Goal: Task Accomplishment & Management: Manage account settings

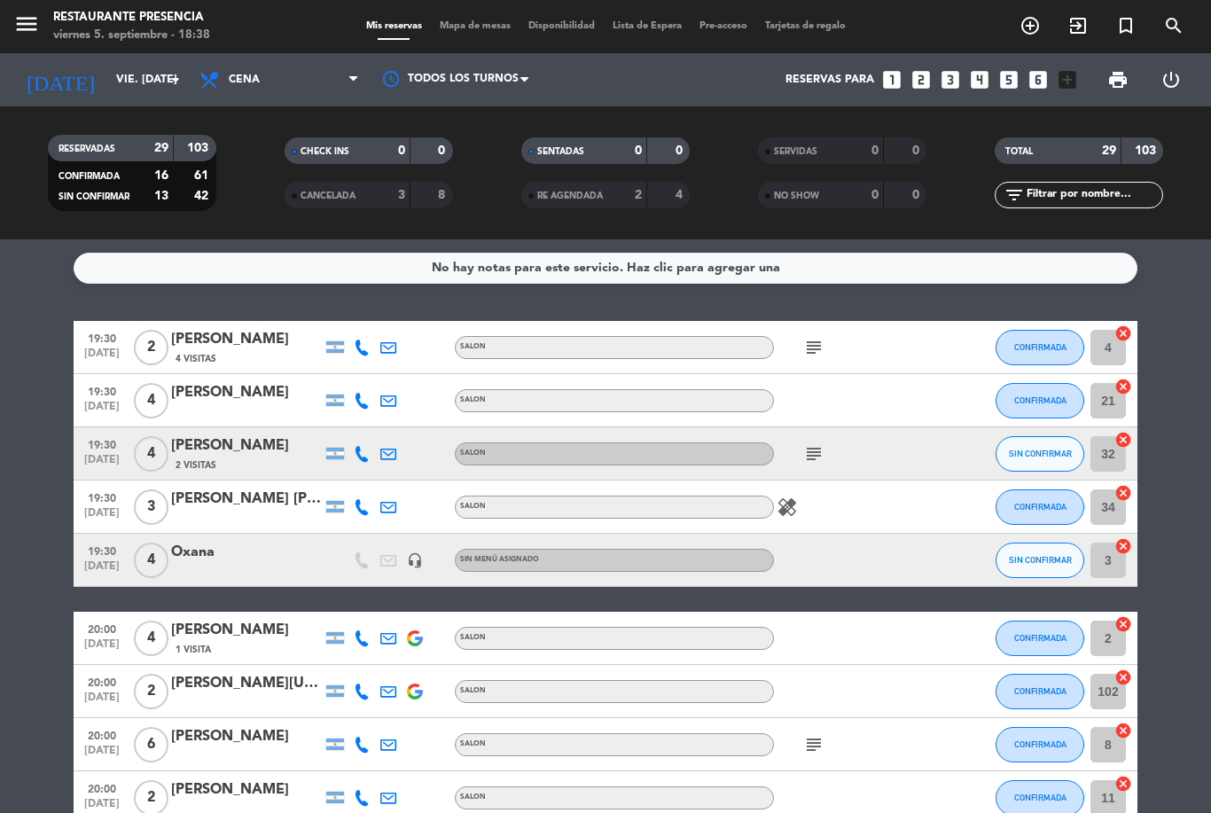
click at [1057, 197] on input "text" at bounding box center [1093, 195] width 137 height 20
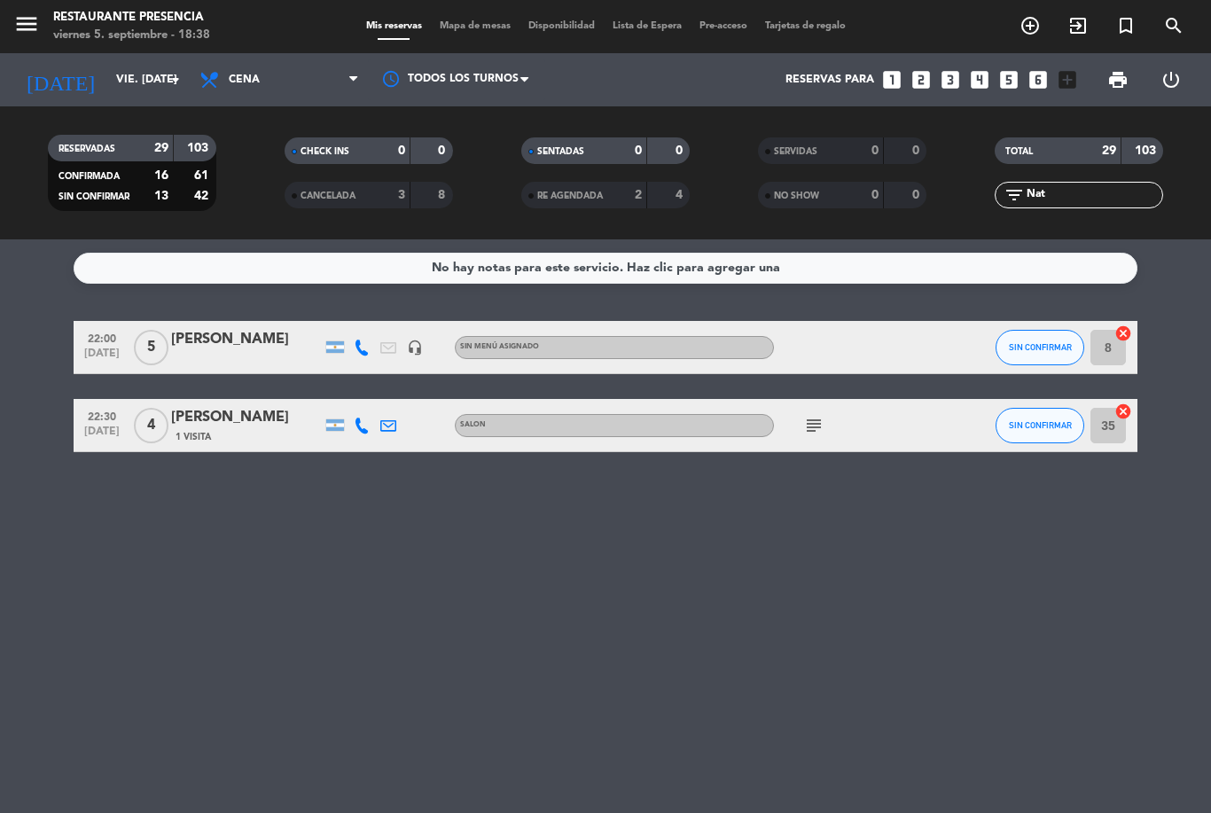
scroll to position [57, 0]
click at [22, 321] on bookings-row "22:00 [DATE] 5 [PERSON_NAME] headset_mic Sin menú asignado SIN CONFIRMAR 8 canc…" at bounding box center [605, 386] width 1211 height 131
click at [814, 415] on icon "subject" at bounding box center [813, 425] width 21 height 21
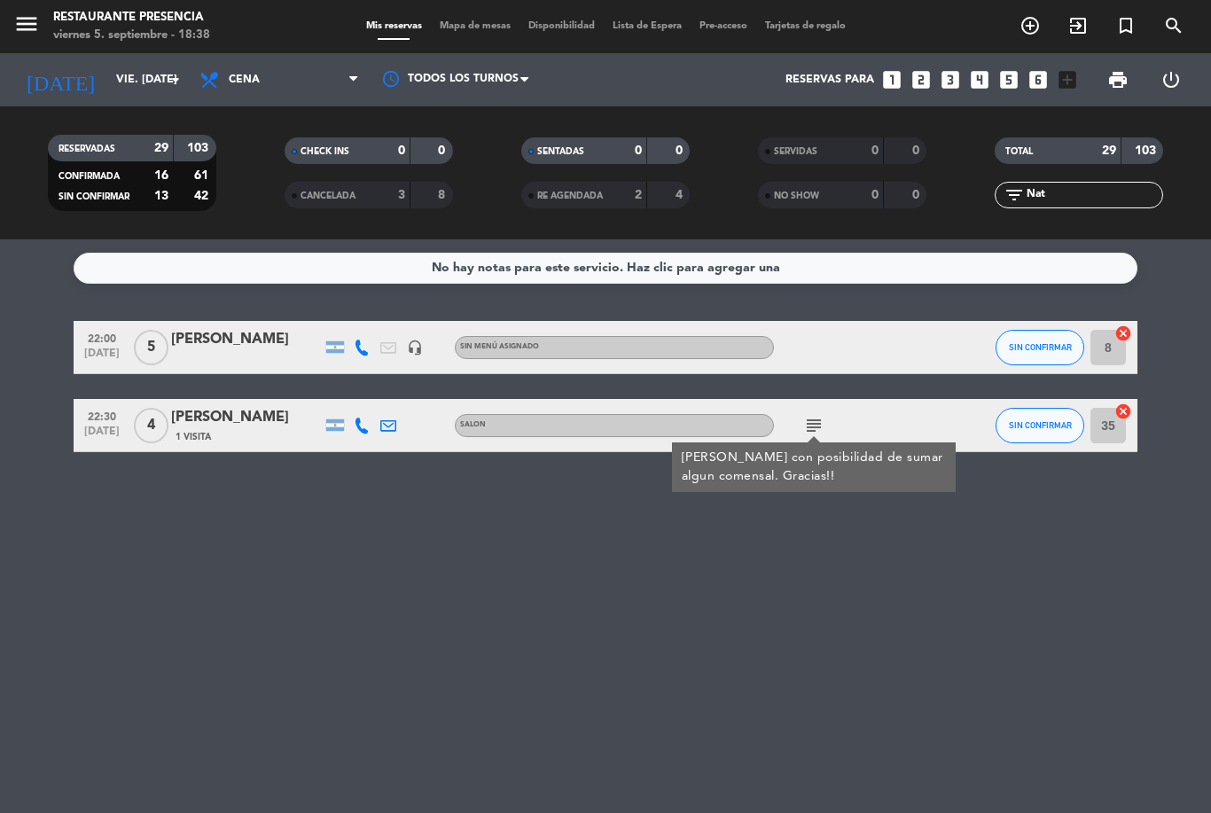
click at [939, 524] on div "No hay notas para este servicio. Haz clic para agregar una 22:00 [DATE] 5 [PERS…" at bounding box center [605, 526] width 1211 height 574
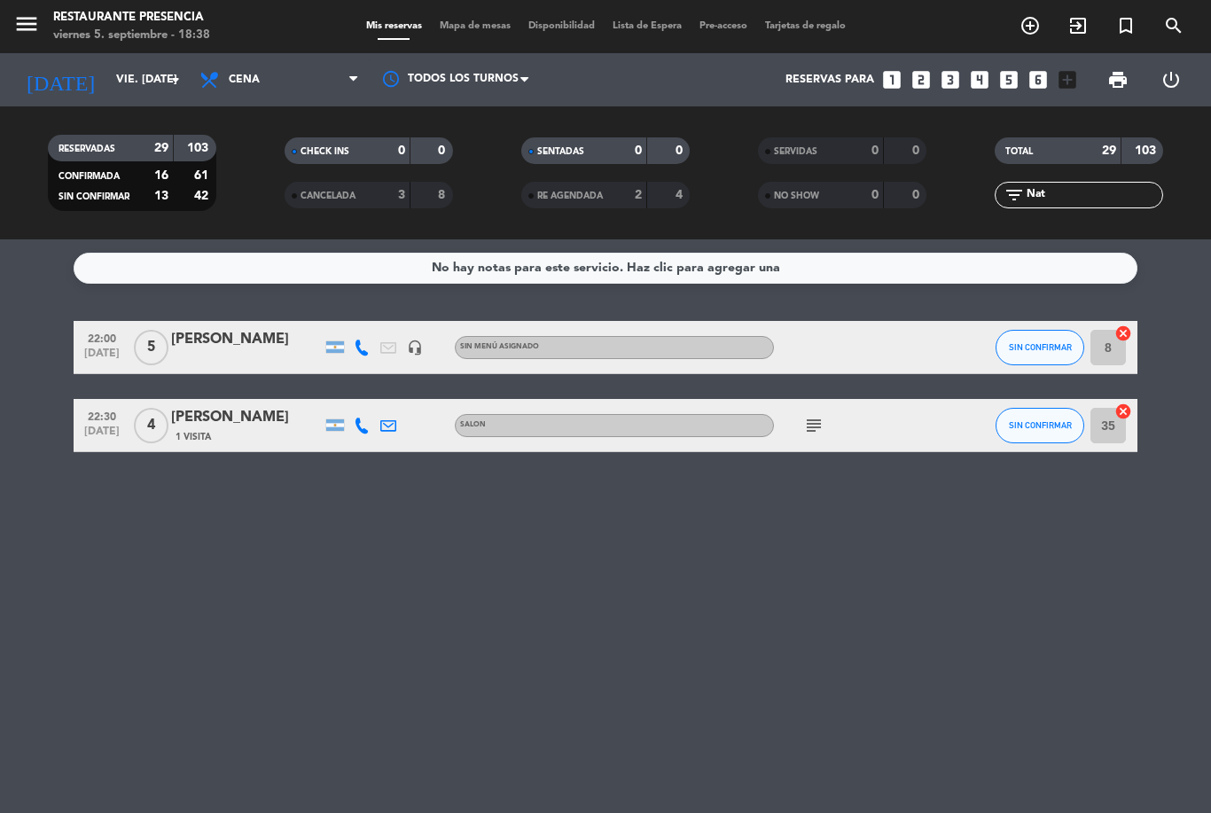
click at [244, 406] on div "[PERSON_NAME]" at bounding box center [246, 417] width 151 height 23
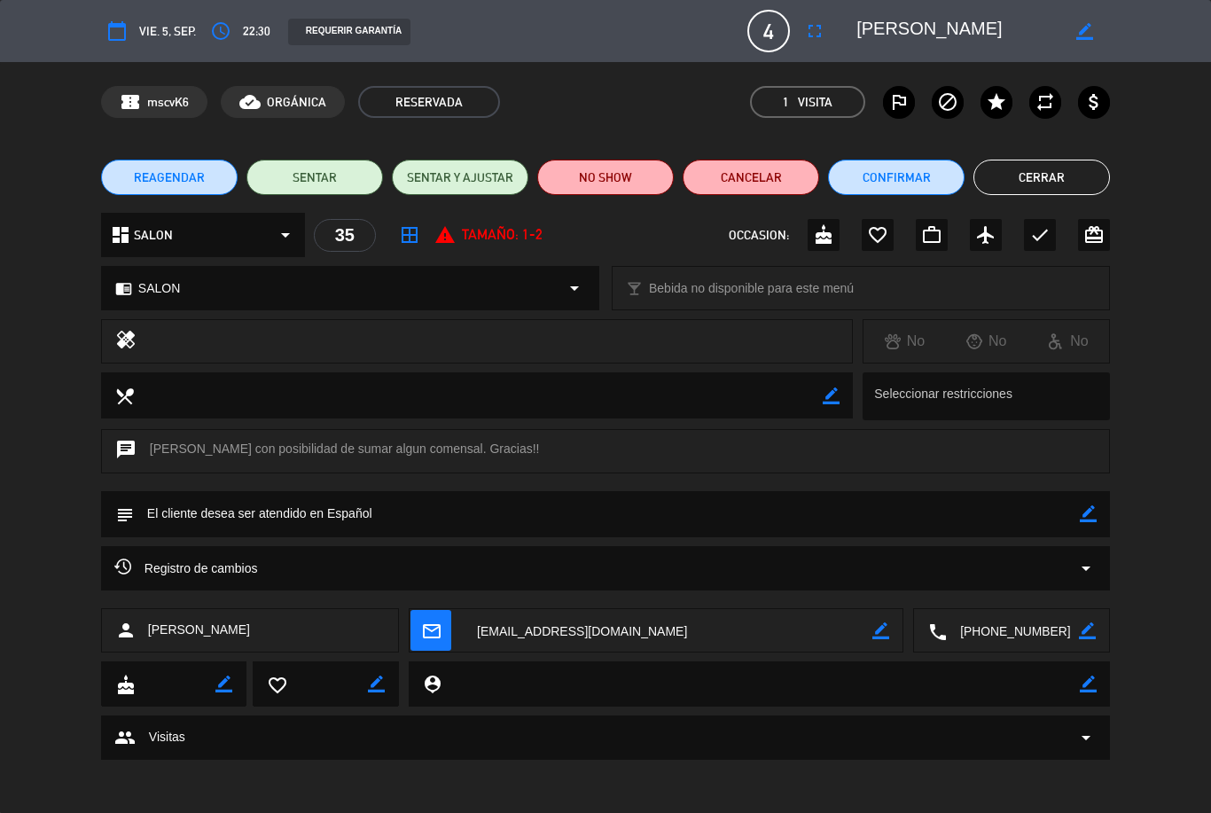
click at [769, 169] on button "Cancelar" at bounding box center [751, 177] width 137 height 35
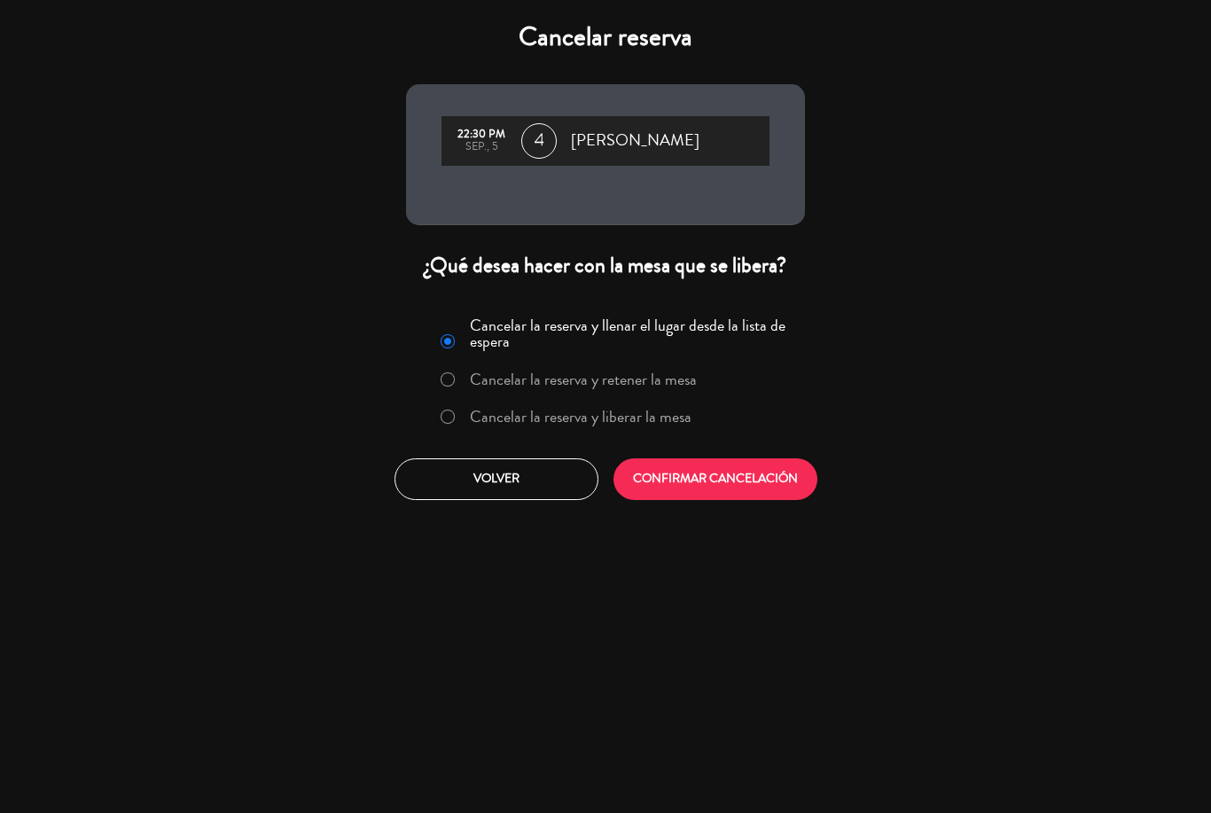
click at [748, 469] on button "CONFIRMAR CANCELACIÓN" at bounding box center [715, 479] width 204 height 42
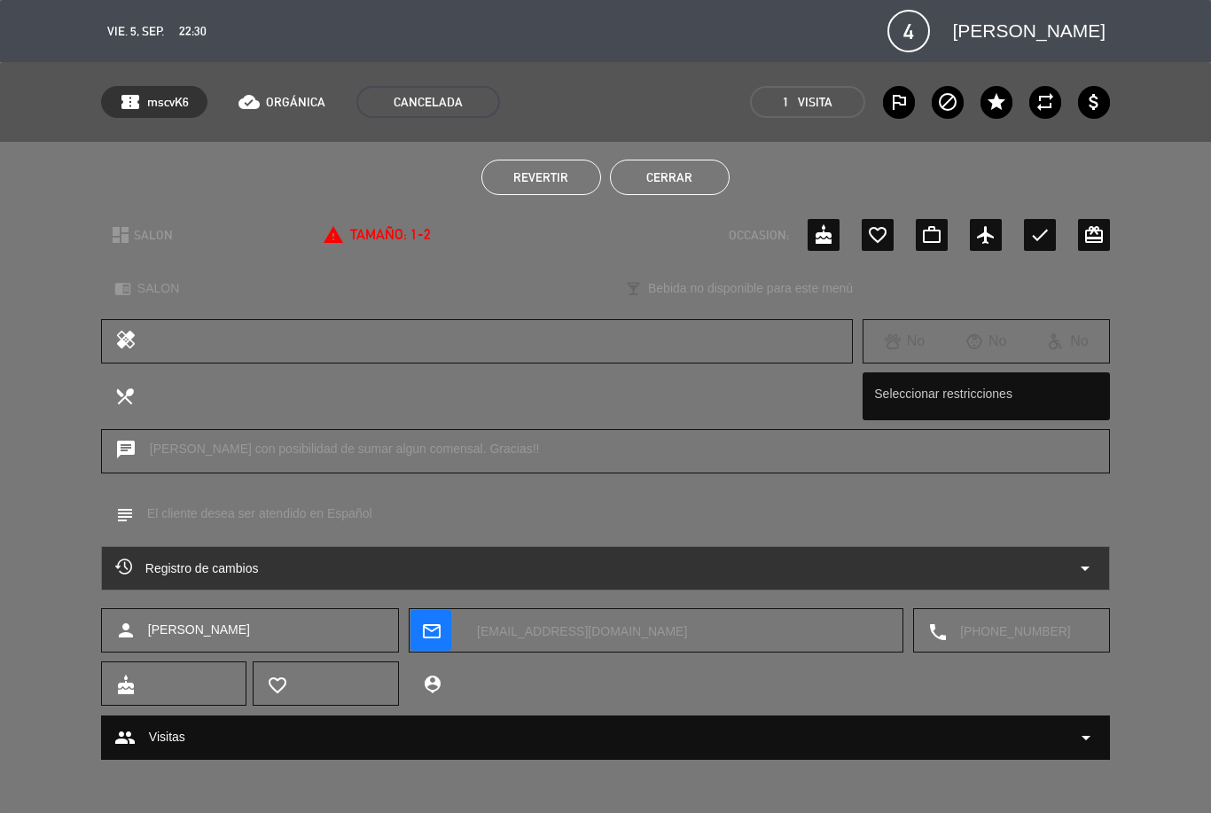
click at [661, 193] on button "Cerrar" at bounding box center [670, 177] width 120 height 35
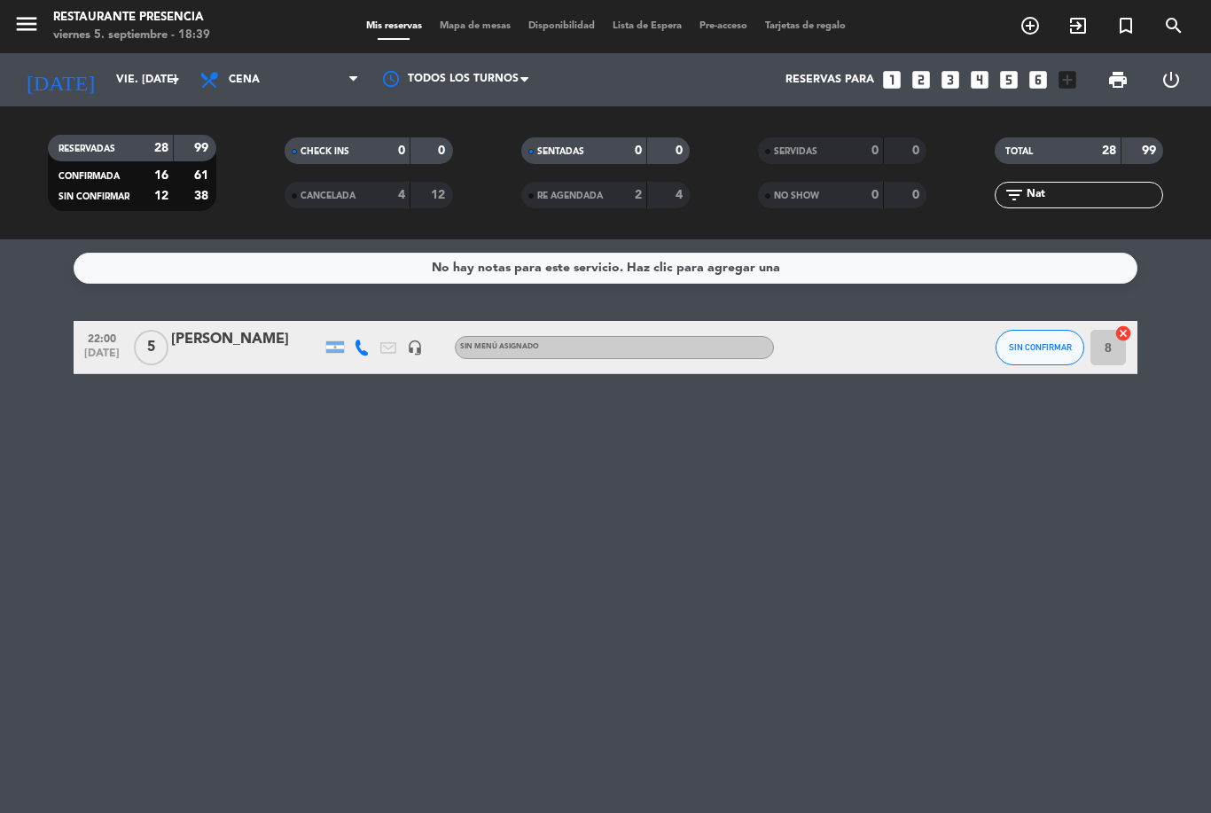
click at [1106, 185] on input "Nat" at bounding box center [1093, 195] width 137 height 20
type input "N"
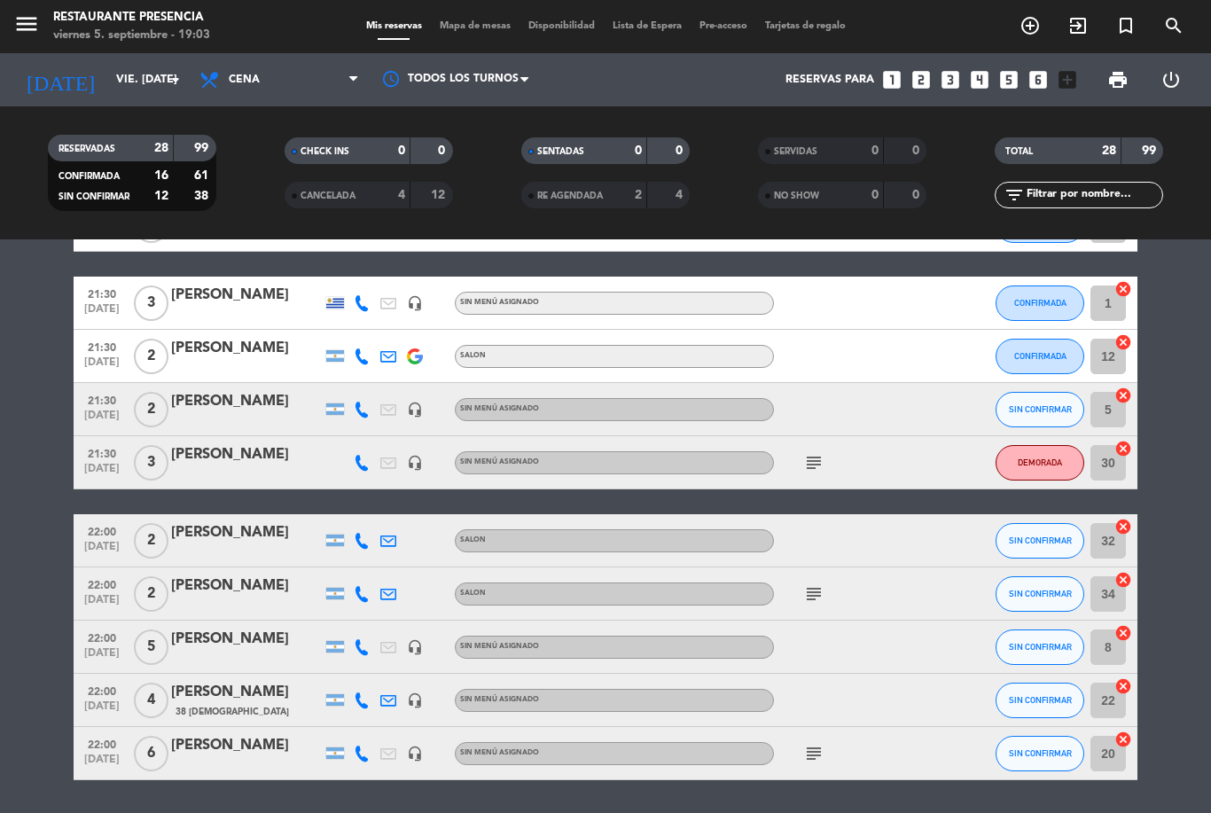
scroll to position [1153, 0]
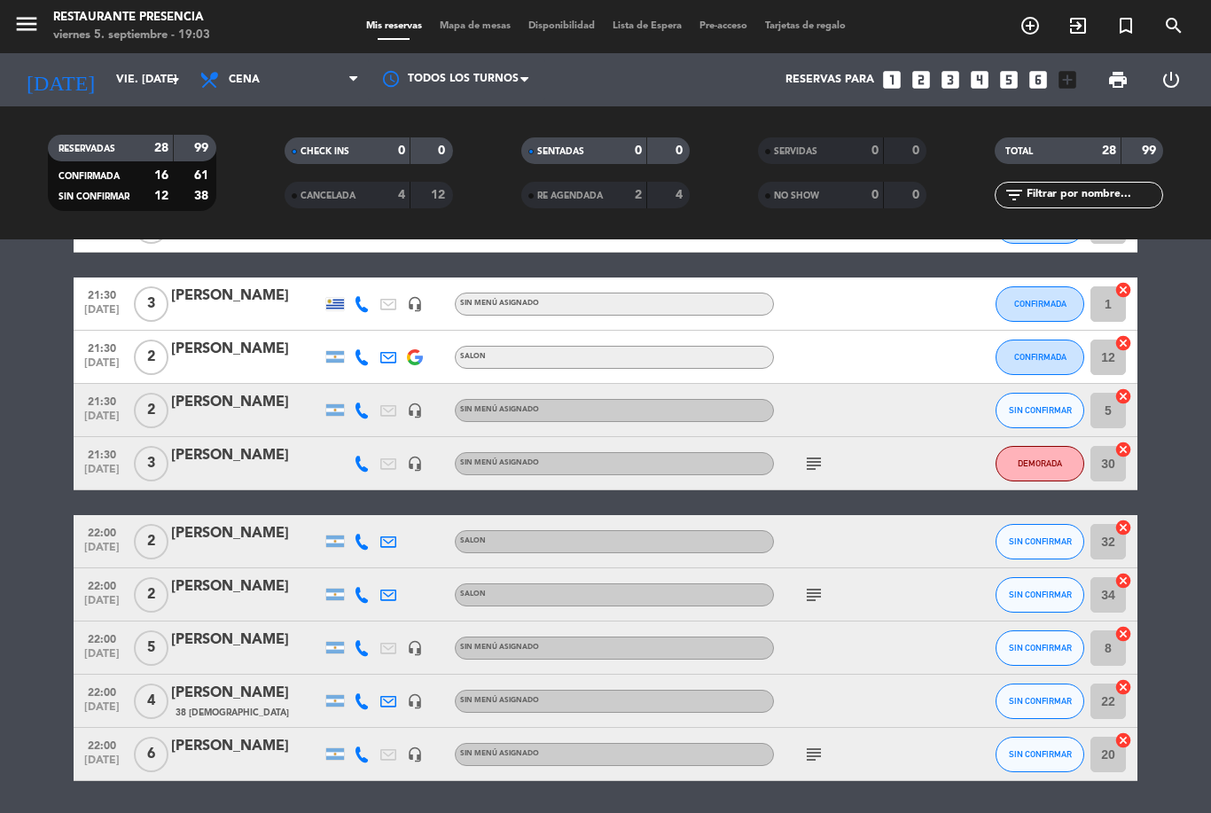
click at [816, 584] on icon "subject" at bounding box center [813, 594] width 21 height 21
click at [229, 575] on div "[PERSON_NAME]" at bounding box center [246, 586] width 151 height 23
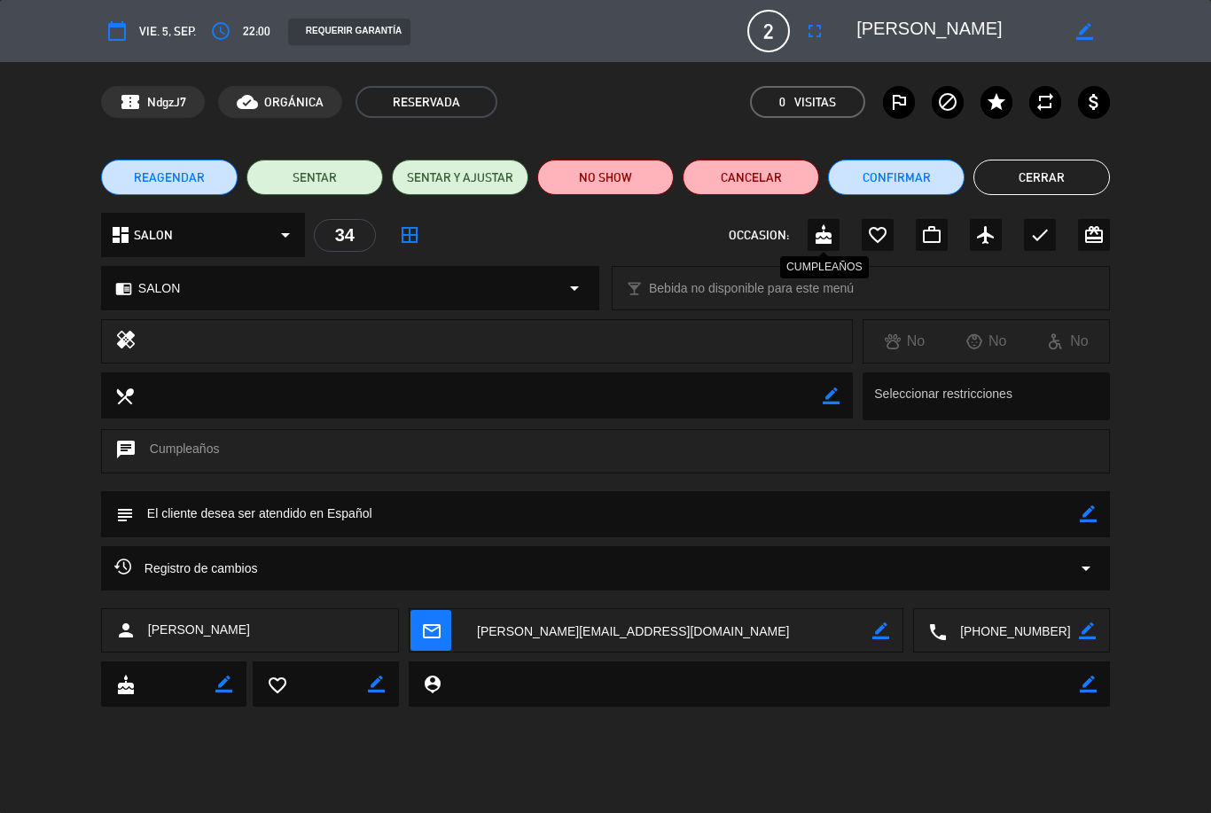
click at [826, 249] on div "cake" at bounding box center [824, 235] width 32 height 32
click at [1084, 160] on button "Cerrar" at bounding box center [1041, 177] width 137 height 35
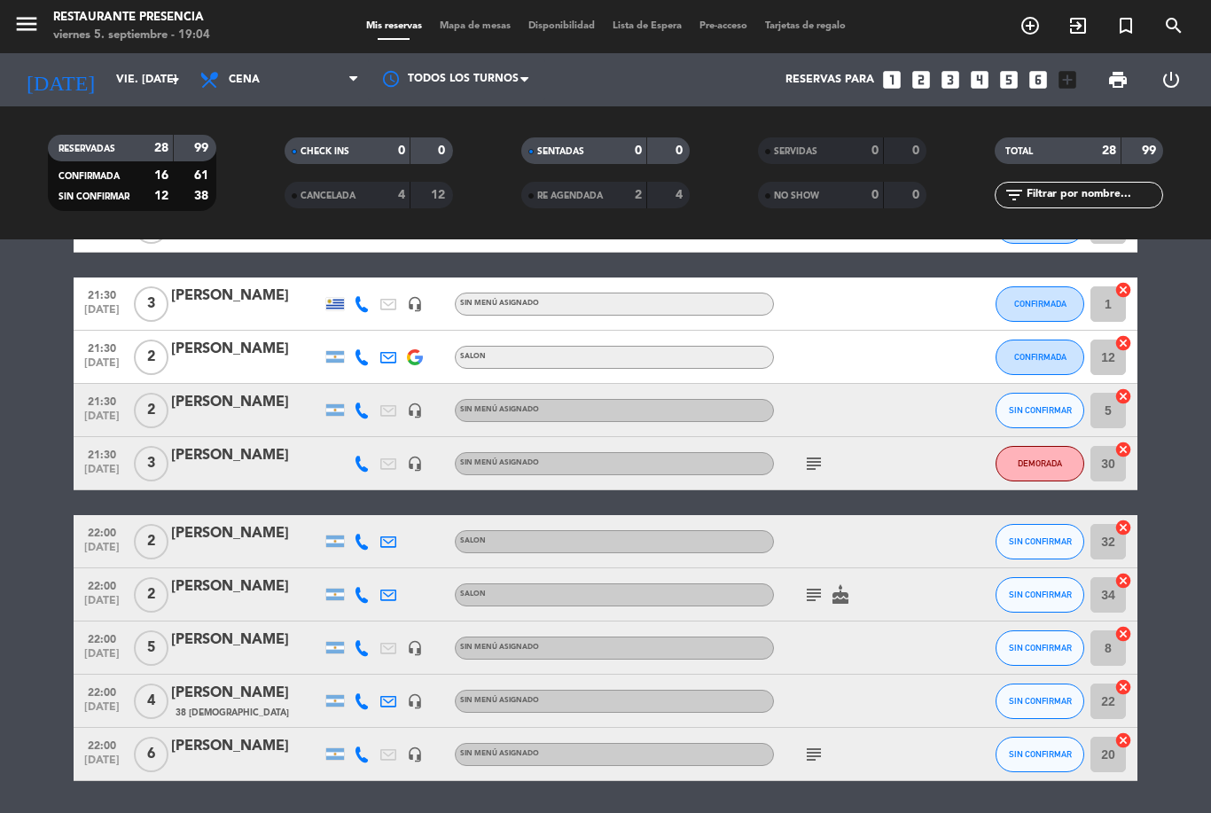
click at [819, 744] on icon "subject" at bounding box center [813, 754] width 21 height 21
click at [918, 730] on div "No hay notas para este servicio. Haz clic para agregar una 19:30 [DATE] 2 [PERS…" at bounding box center [605, 526] width 1211 height 574
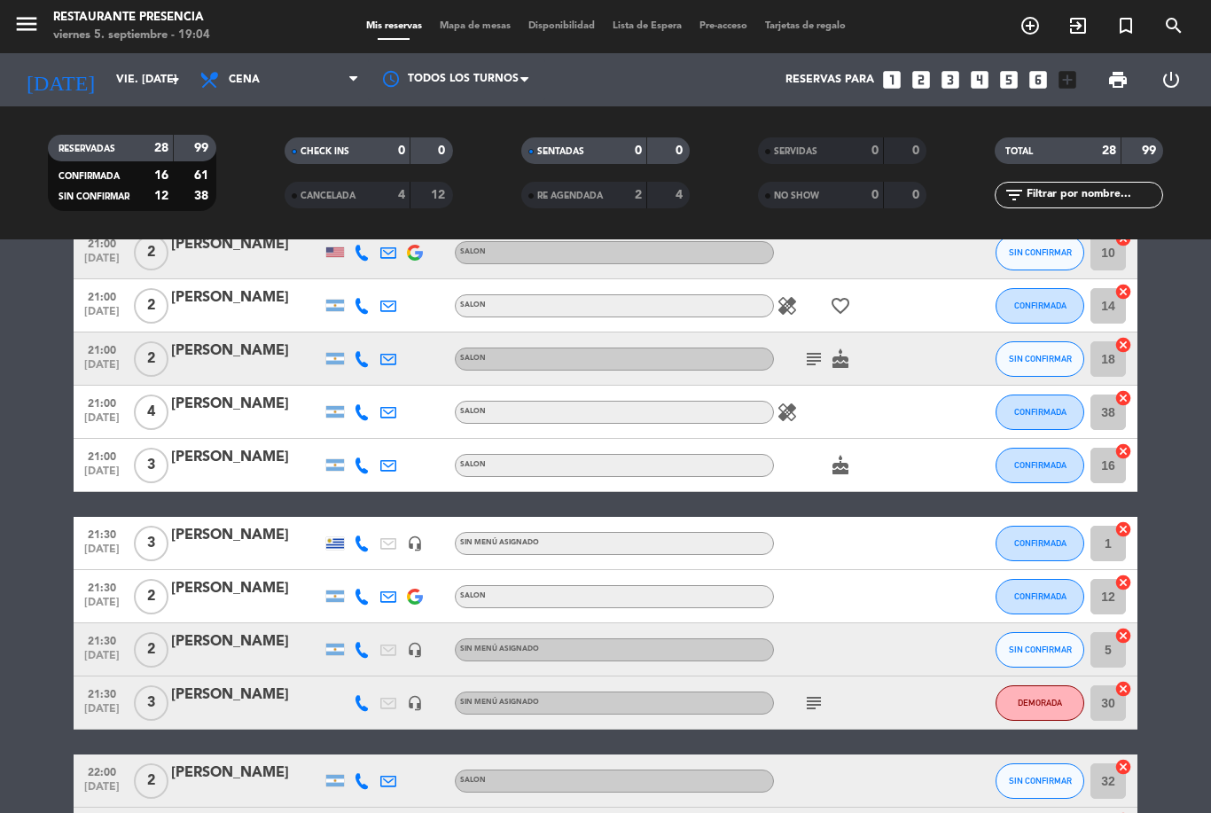
scroll to position [908, 0]
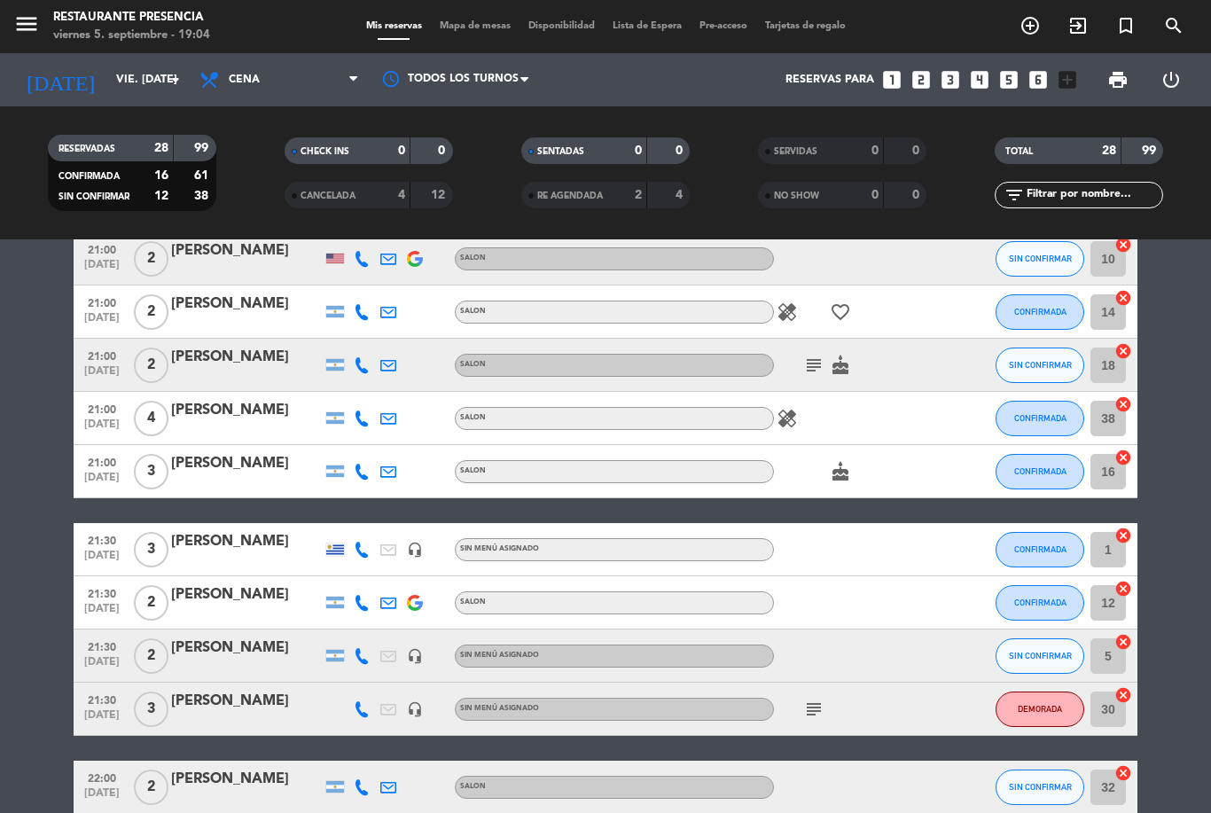
click at [823, 699] on icon "subject" at bounding box center [813, 709] width 21 height 21
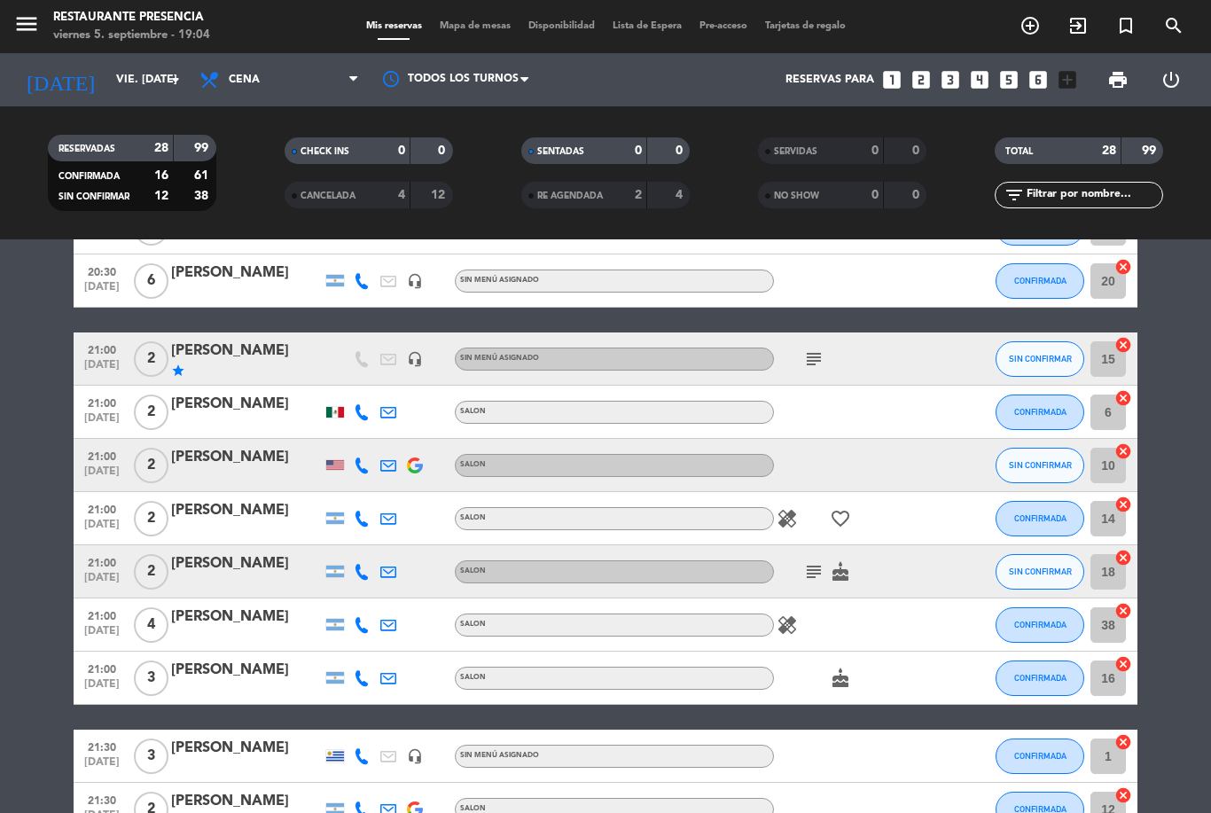
scroll to position [699, 0]
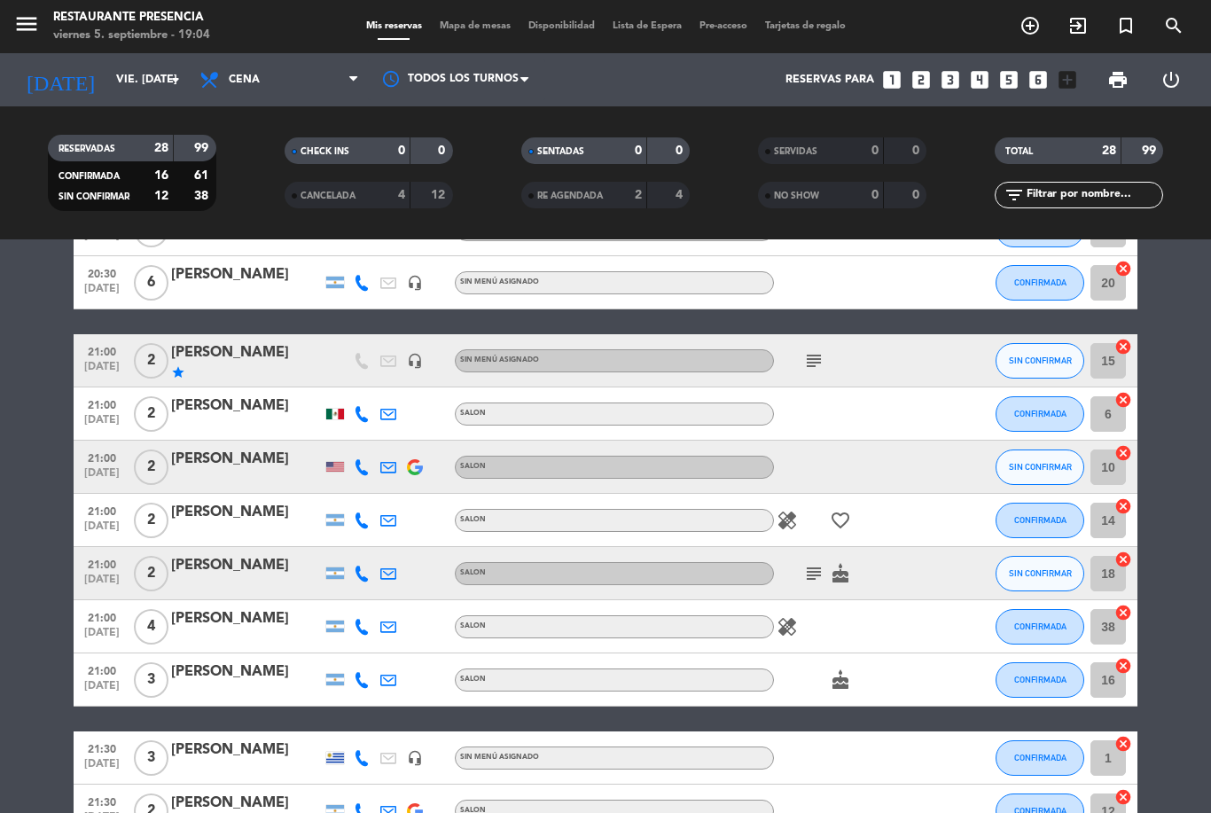
click at [814, 563] on icon "subject" at bounding box center [813, 573] width 21 height 21
click at [891, 547] on div "subject Una mini torta de feliz cumpleaños!! cake" at bounding box center [854, 573] width 160 height 52
click at [850, 510] on icon "favorite_border" at bounding box center [840, 520] width 21 height 21
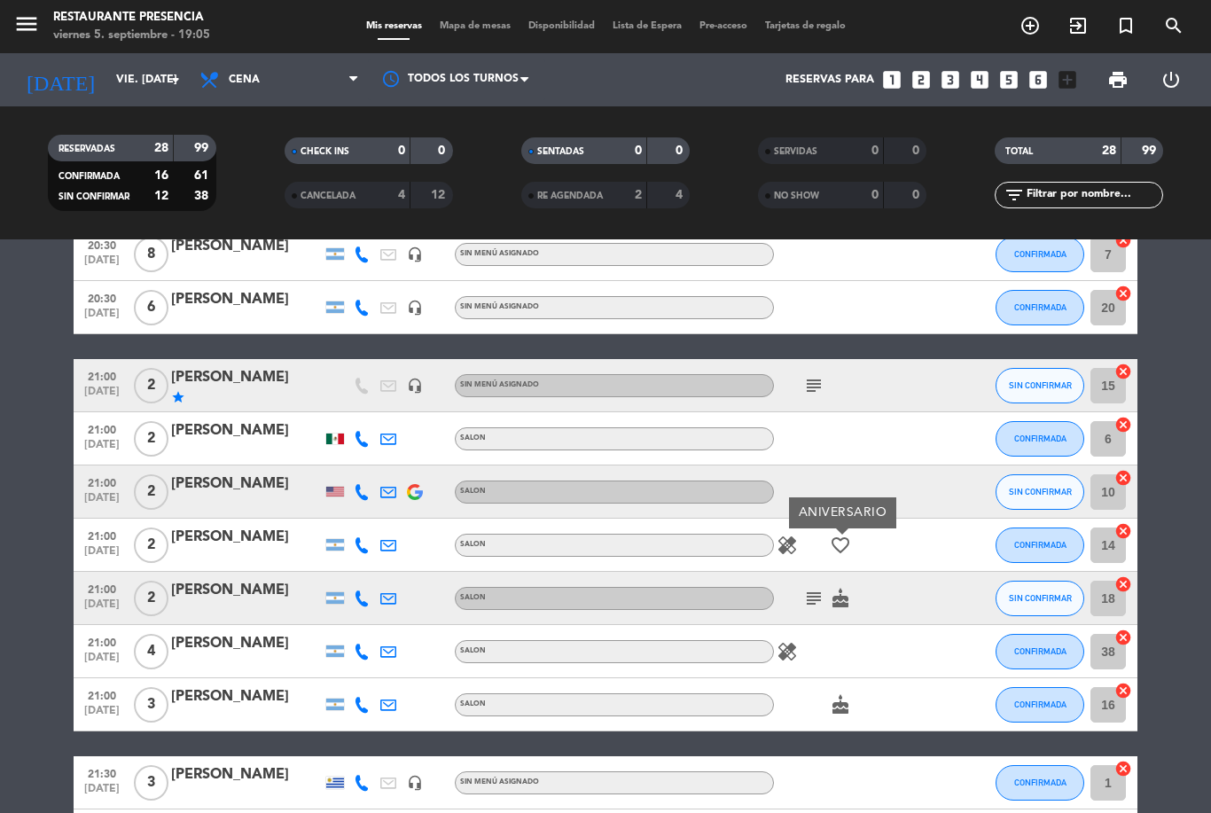
scroll to position [670, 0]
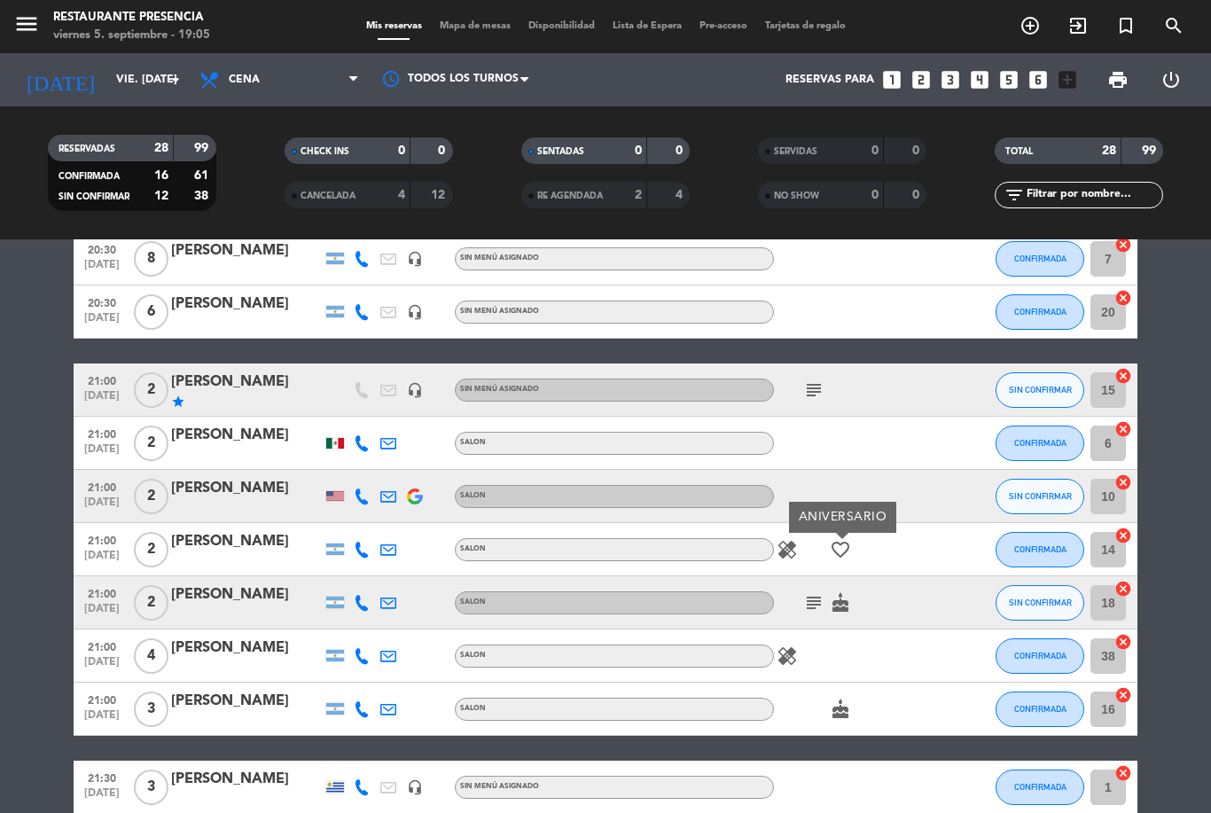
click at [795, 539] on icon "healing" at bounding box center [787, 549] width 21 height 21
click at [909, 576] on div "subject cake" at bounding box center [854, 602] width 160 height 52
click at [847, 539] on icon "favorite_border" at bounding box center [840, 549] width 21 height 21
click at [903, 576] on div "subject cake" at bounding box center [854, 602] width 160 height 52
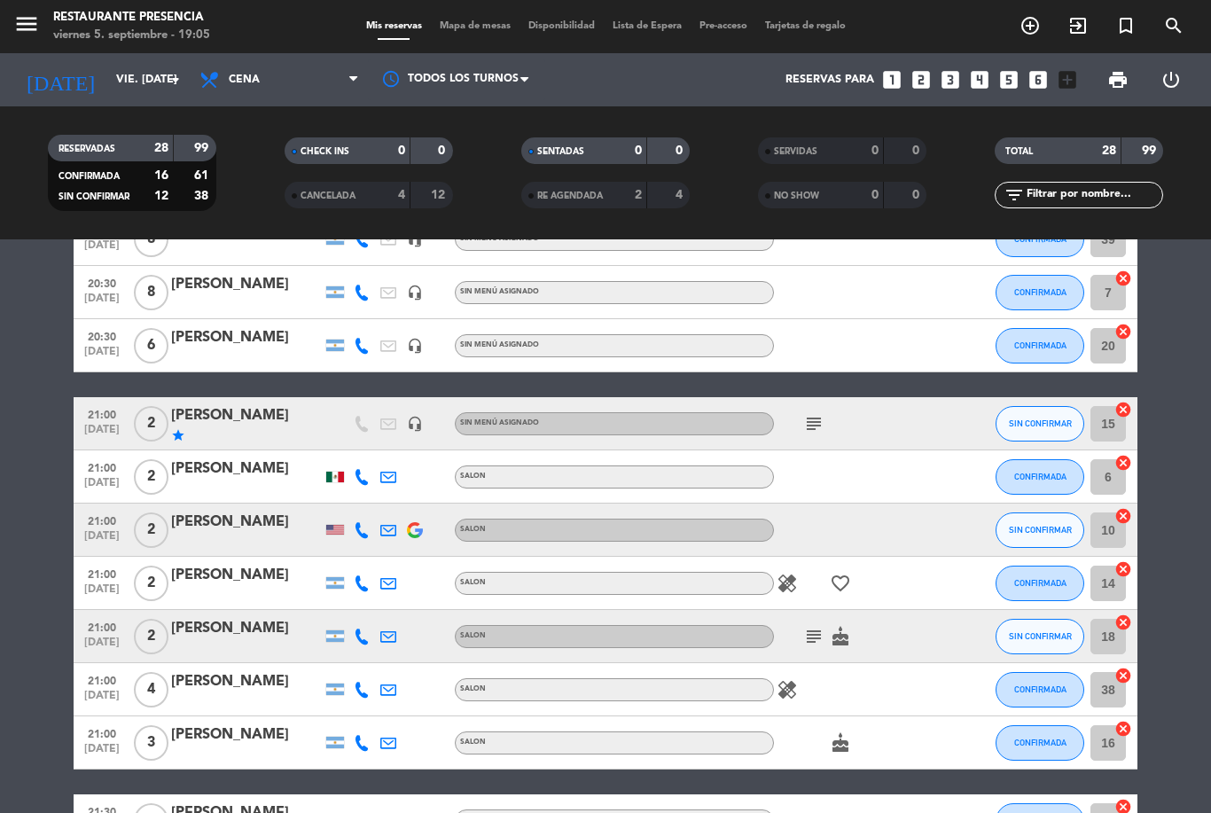
scroll to position [567, 0]
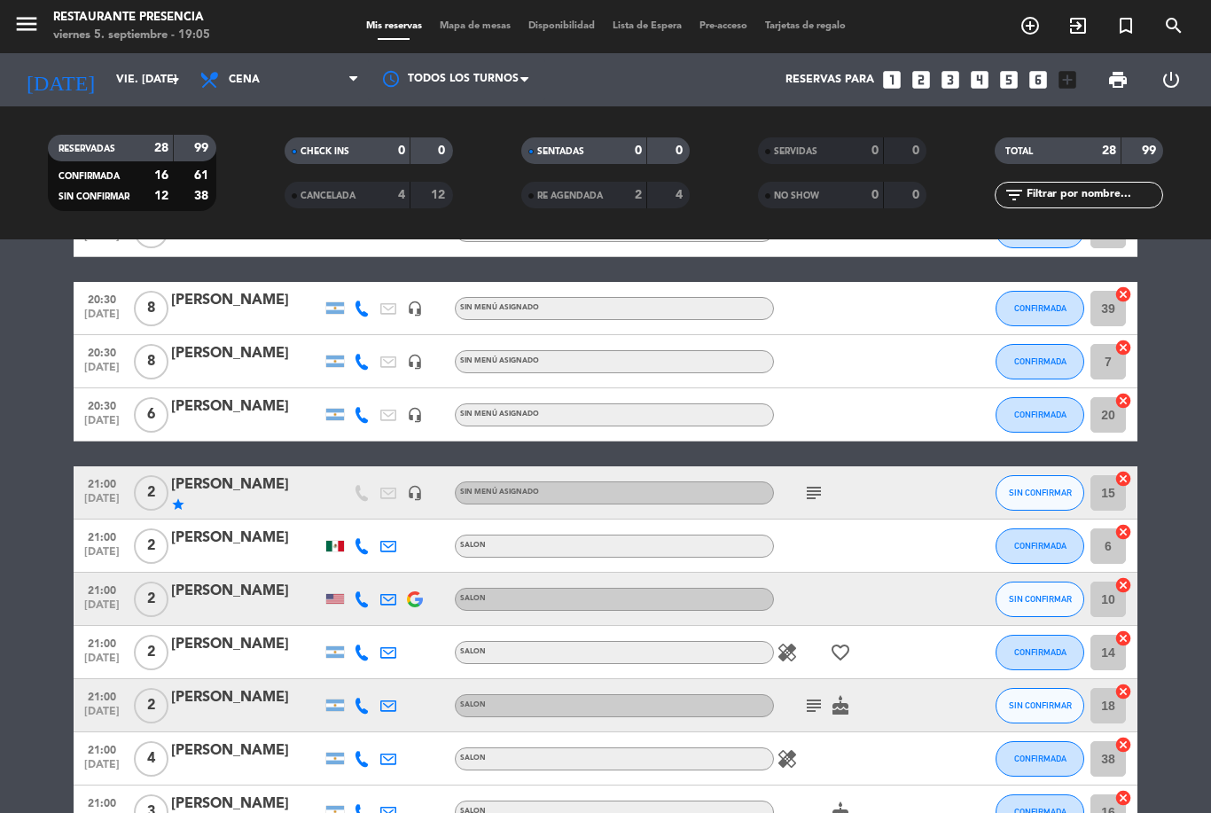
click at [814, 482] on icon "subject" at bounding box center [813, 492] width 21 height 21
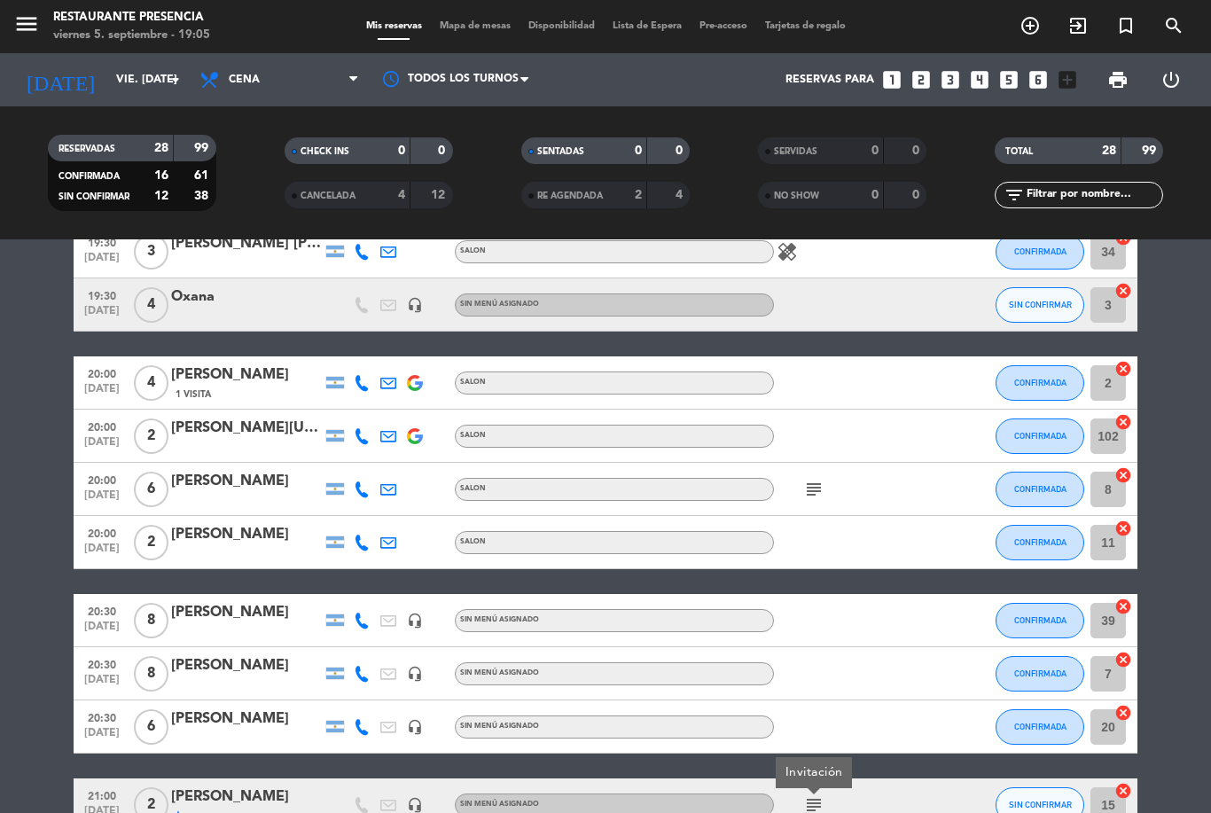
scroll to position [254, 0]
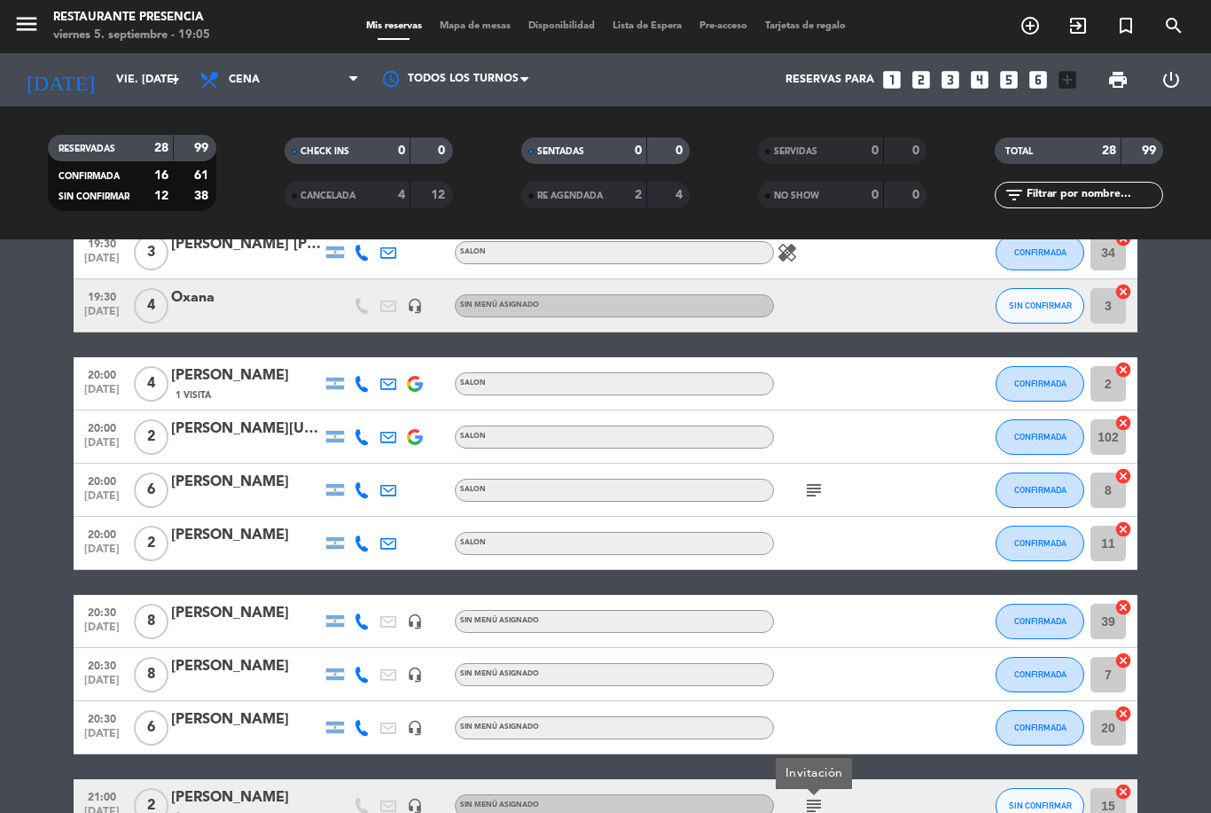
click at [824, 480] on icon "subject" at bounding box center [813, 490] width 21 height 21
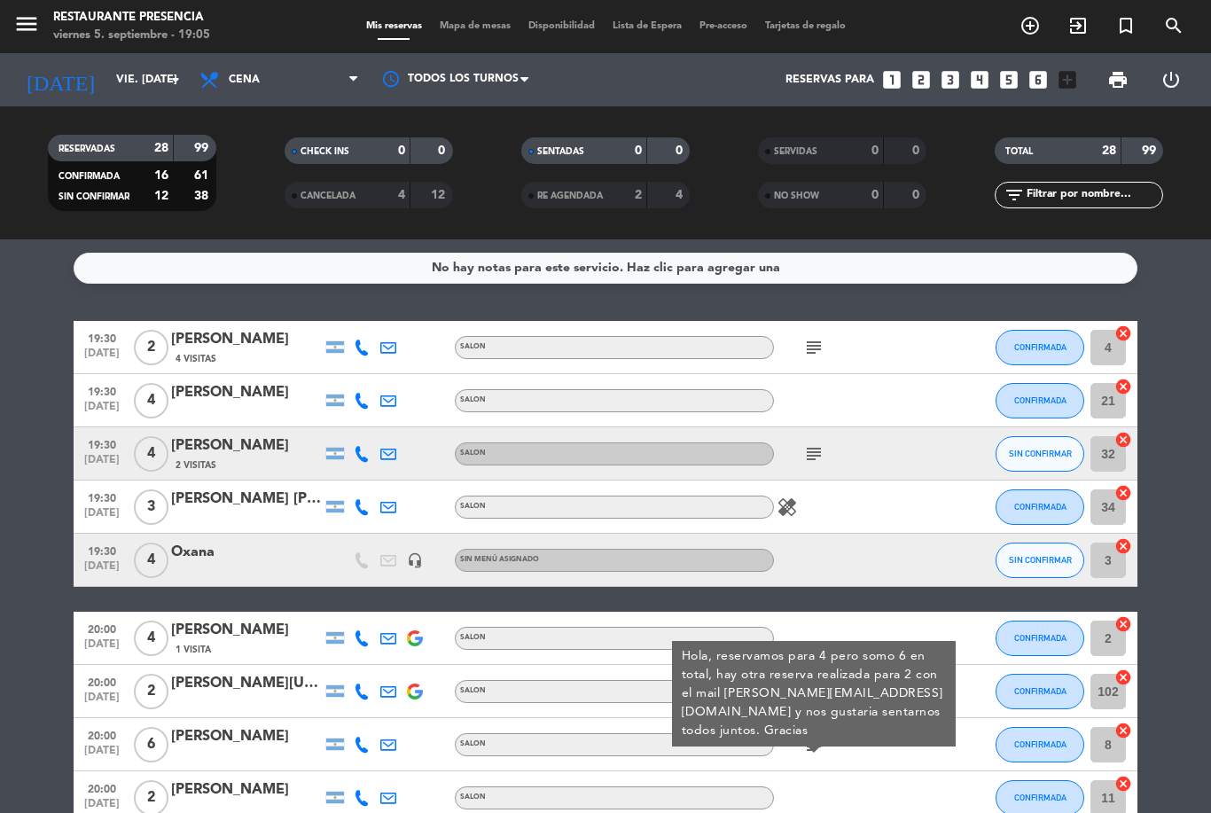
scroll to position [0, 0]
click at [822, 443] on icon "subject" at bounding box center [813, 453] width 21 height 21
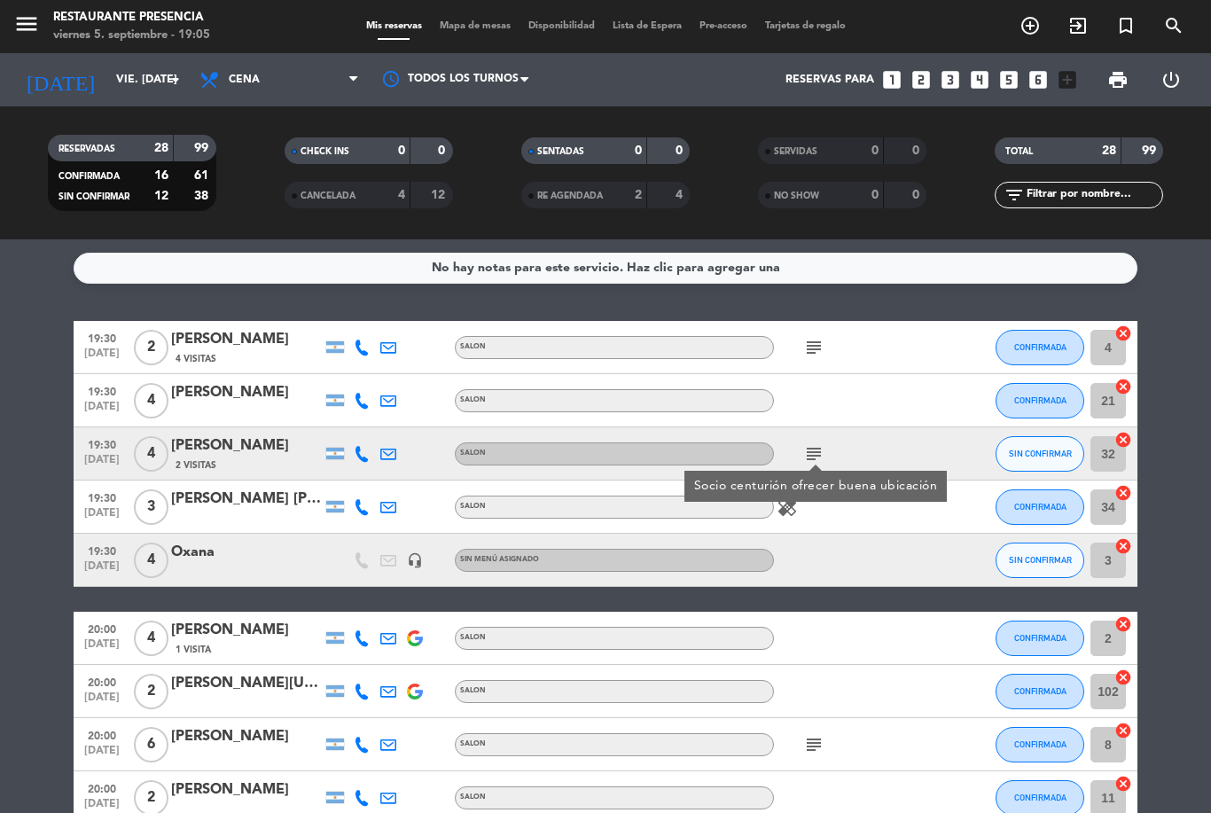
click at [875, 534] on div at bounding box center [854, 560] width 160 height 52
click at [804, 480] on div "healing" at bounding box center [854, 506] width 160 height 52
click at [793, 496] on icon "healing" at bounding box center [787, 506] width 21 height 21
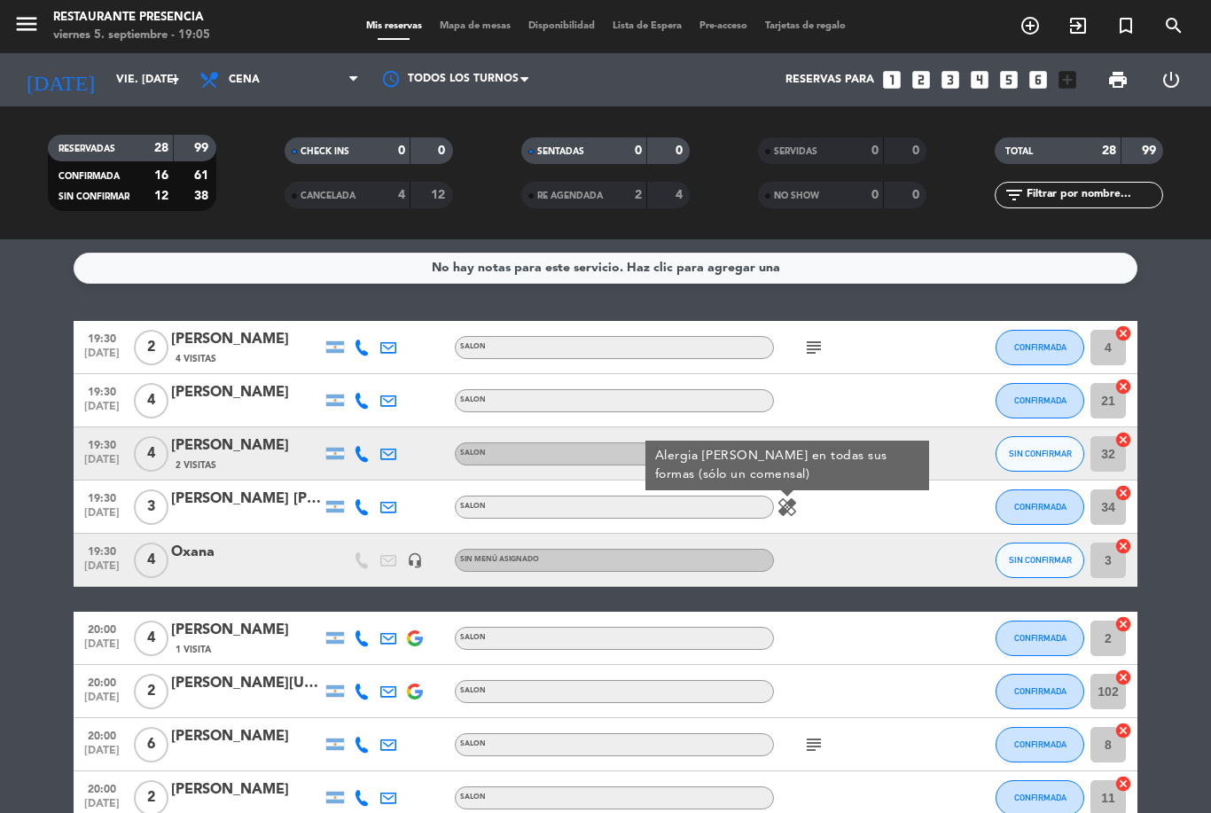
click at [864, 534] on div at bounding box center [854, 560] width 160 height 52
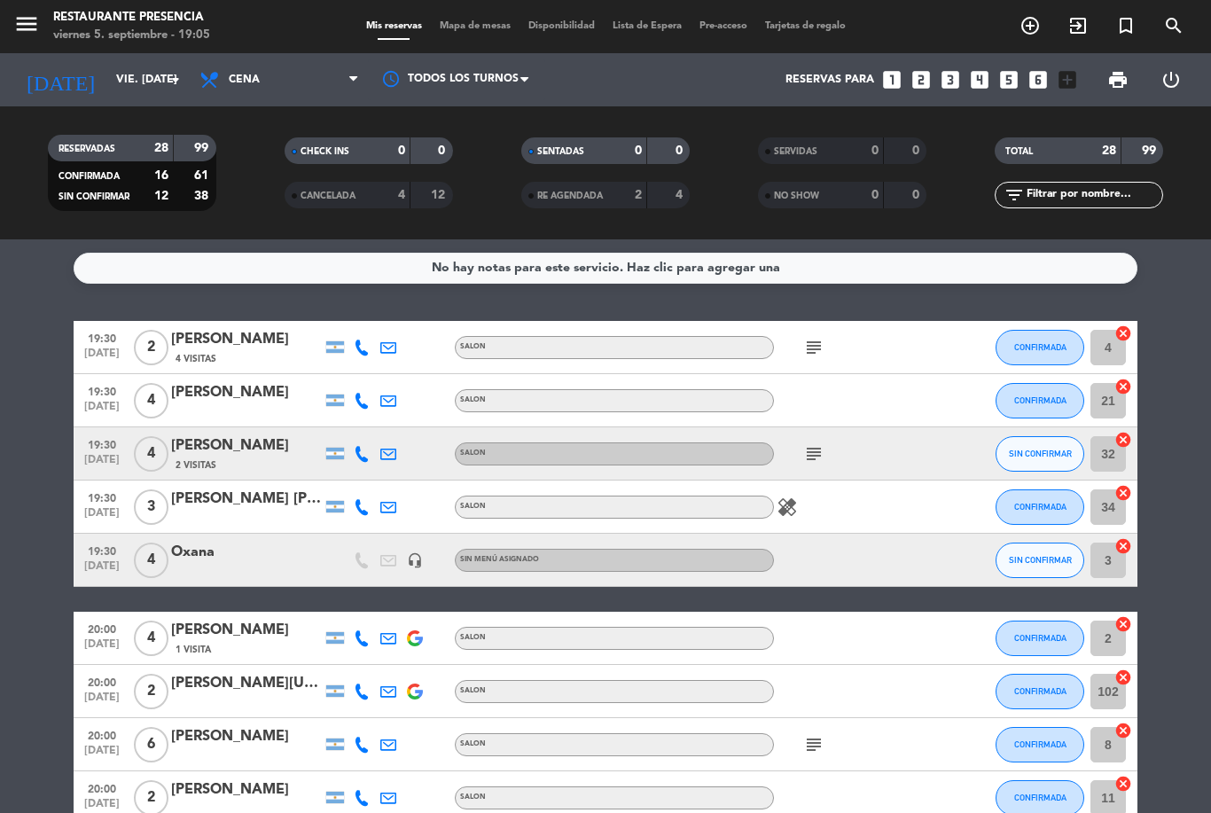
click at [824, 443] on icon "subject" at bounding box center [813, 453] width 21 height 21
click at [925, 374] on div at bounding box center [854, 400] width 160 height 52
click at [833, 321] on div "subject" at bounding box center [854, 347] width 160 height 52
click at [829, 321] on div "subject" at bounding box center [854, 347] width 160 height 52
click at [823, 337] on icon "subject" at bounding box center [813, 347] width 21 height 21
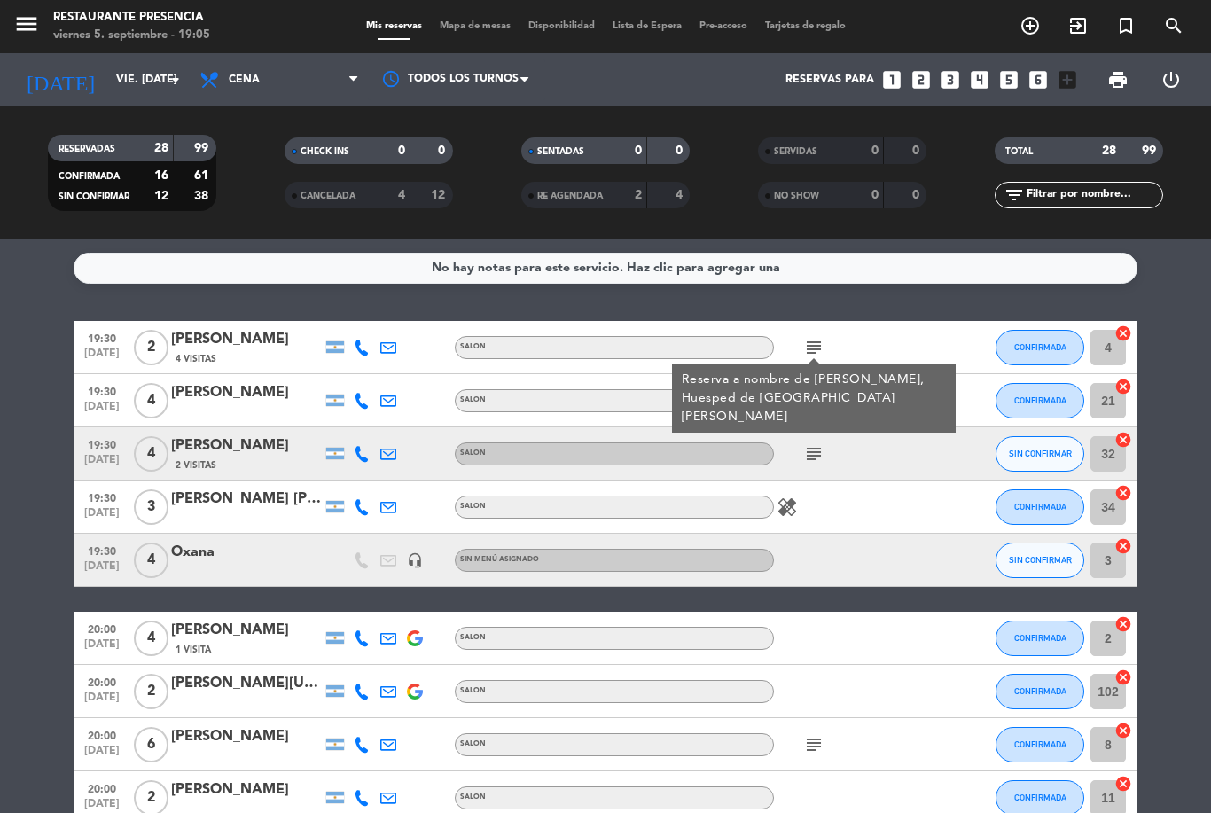
click at [910, 374] on div at bounding box center [854, 400] width 160 height 52
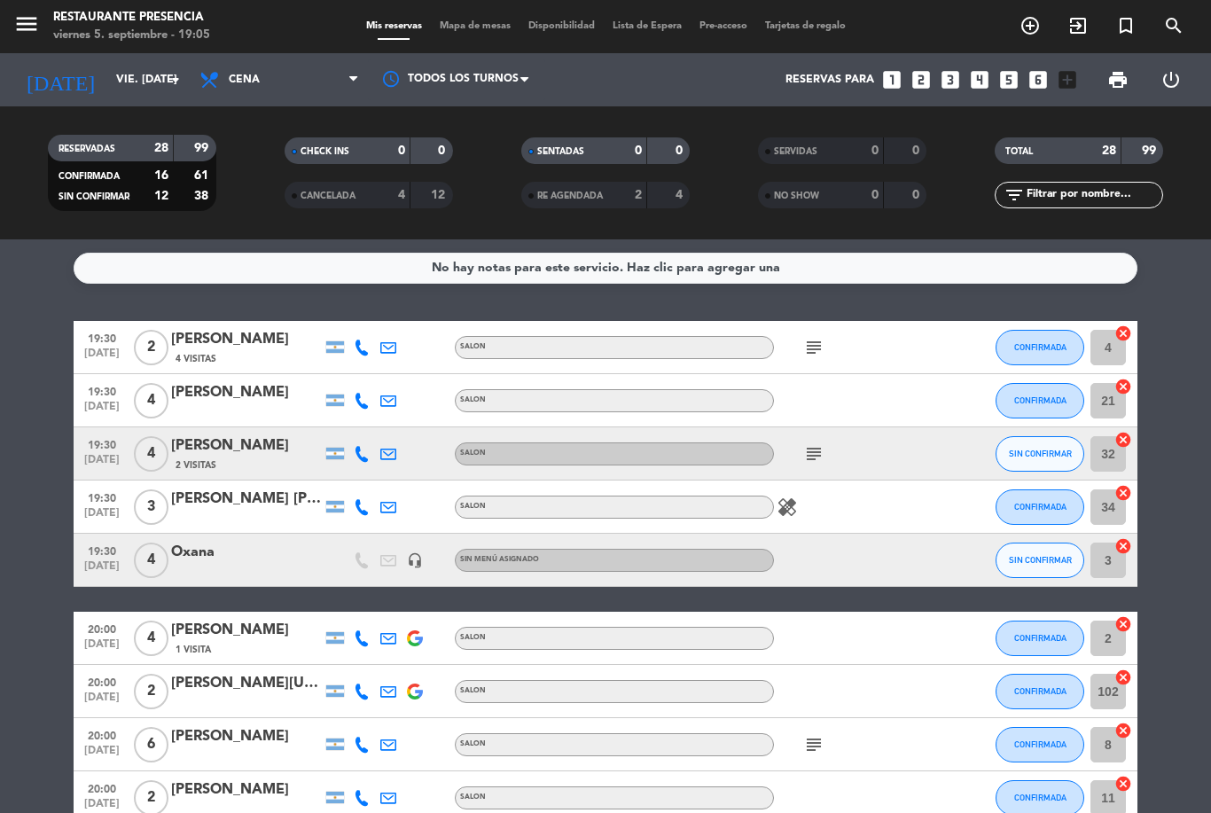
click at [899, 427] on div "subject" at bounding box center [854, 453] width 160 height 52
click at [844, 321] on div "subject" at bounding box center [854, 347] width 160 height 52
click at [817, 337] on icon "subject" at bounding box center [813, 347] width 21 height 21
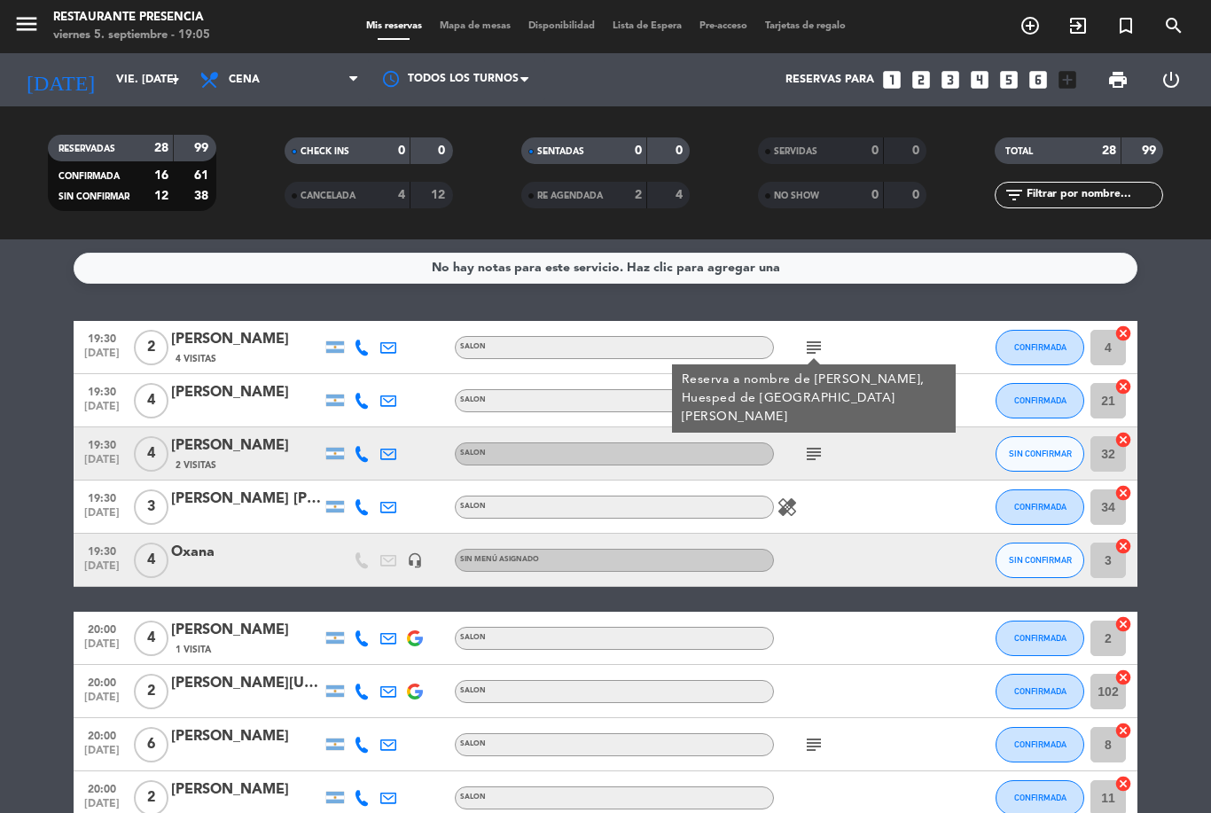
click at [918, 427] on div "subject" at bounding box center [854, 453] width 160 height 52
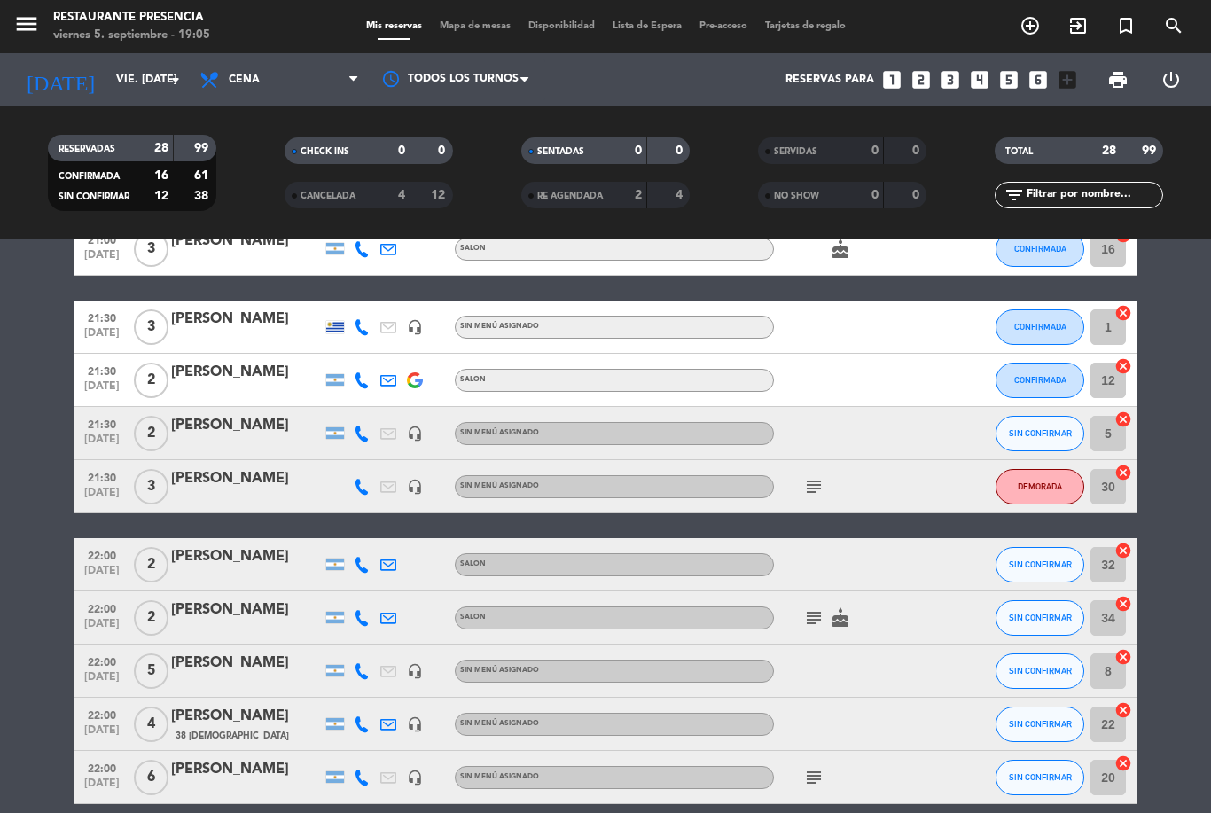
scroll to position [1118, 0]
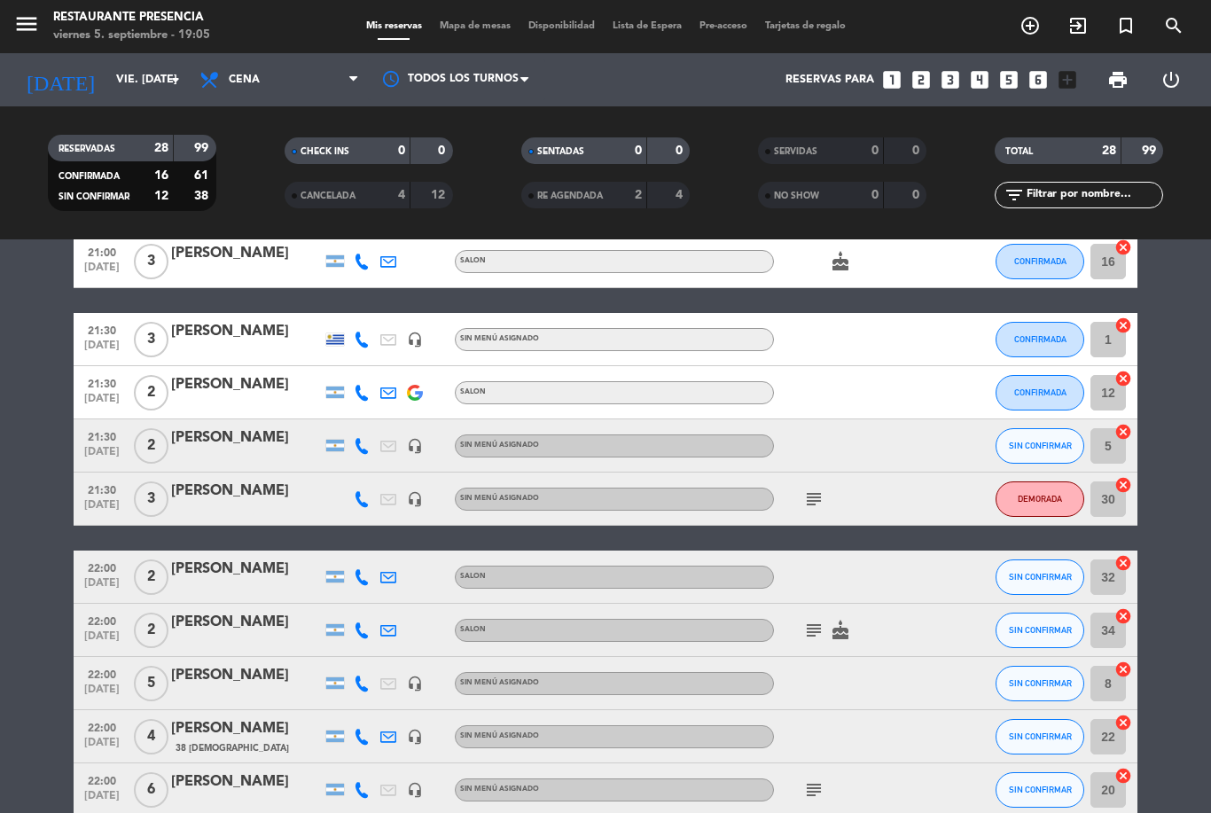
click at [1091, 185] on input "text" at bounding box center [1093, 195] width 137 height 20
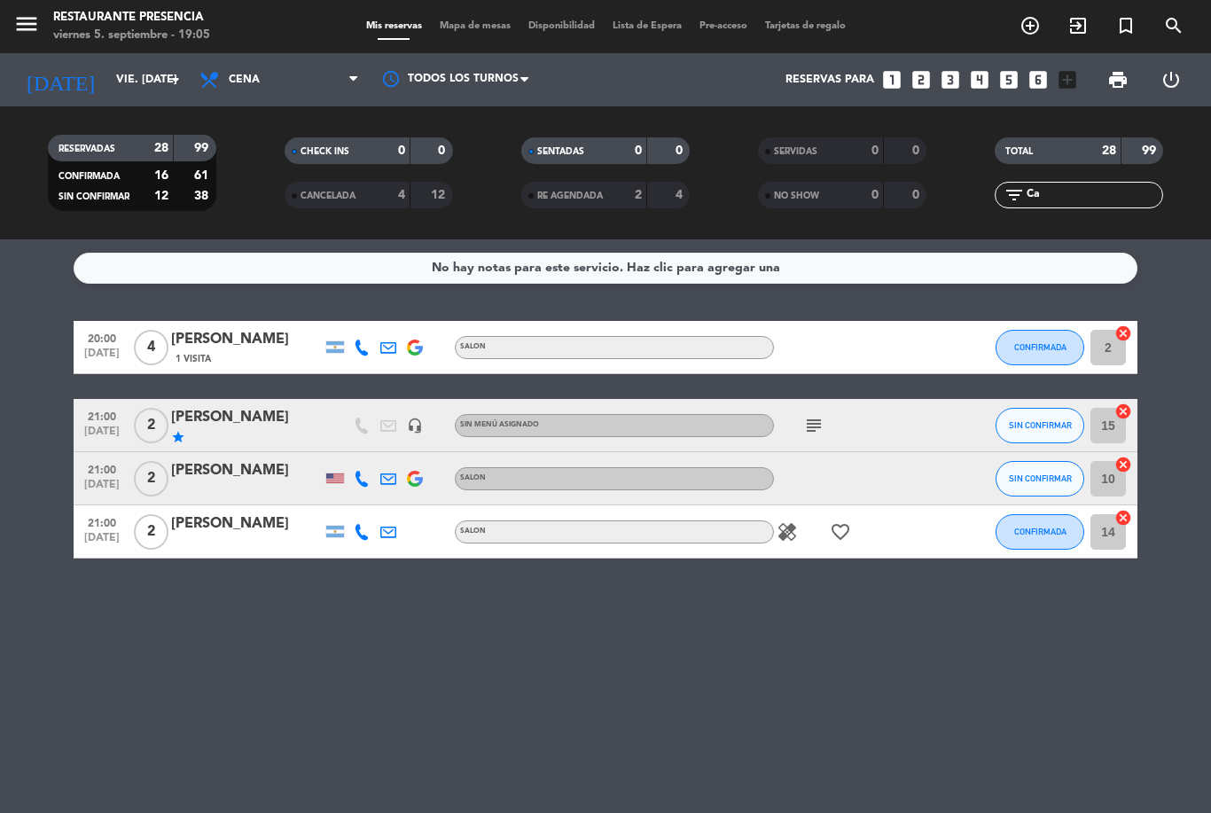
scroll to position [0, 0]
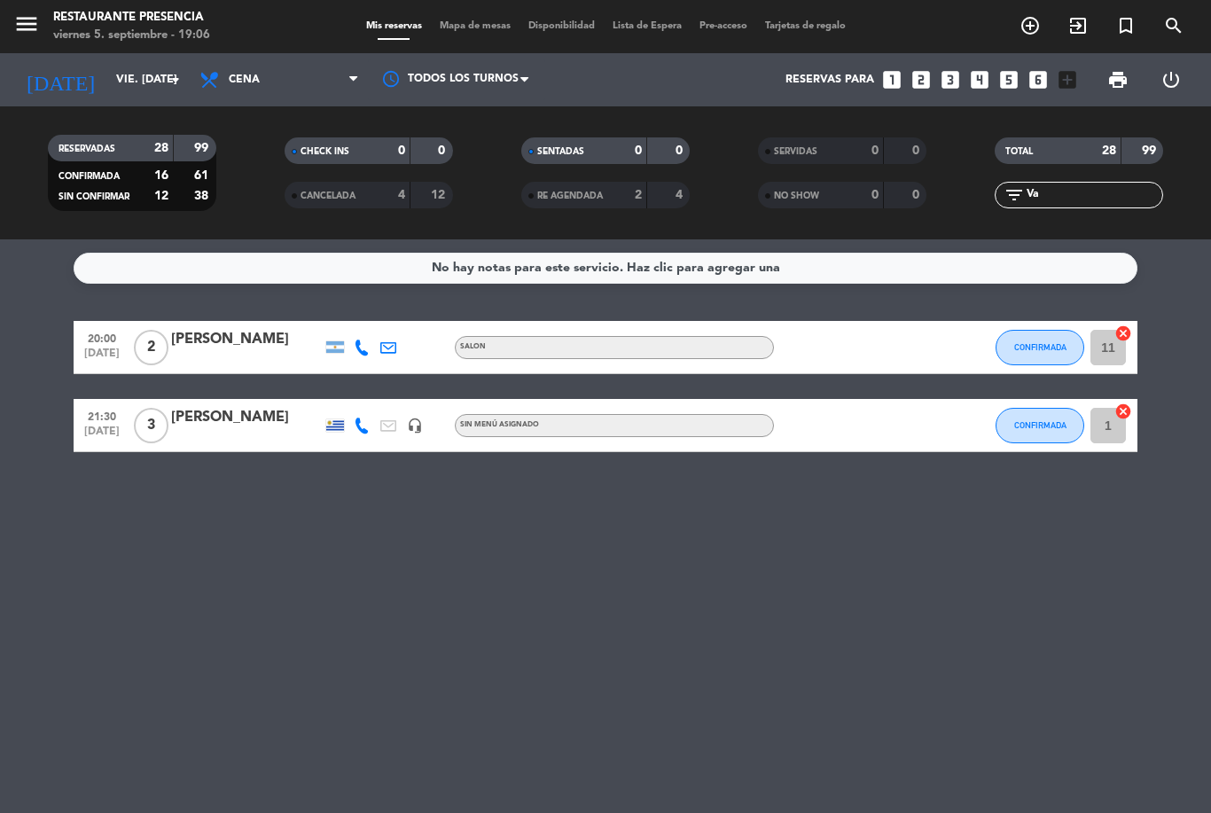
click at [1094, 185] on input "Va" at bounding box center [1093, 195] width 137 height 20
type input "V"
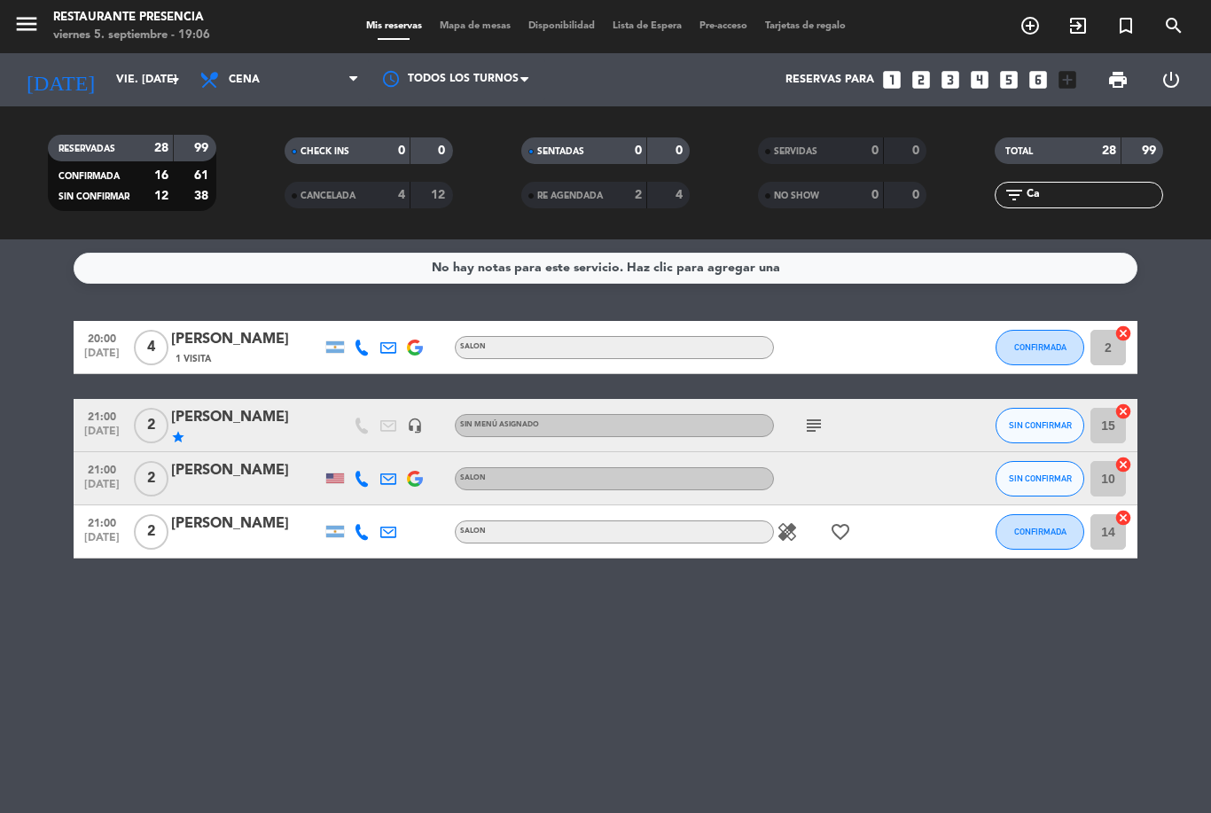
click at [247, 406] on div "[PERSON_NAME]" at bounding box center [246, 417] width 151 height 23
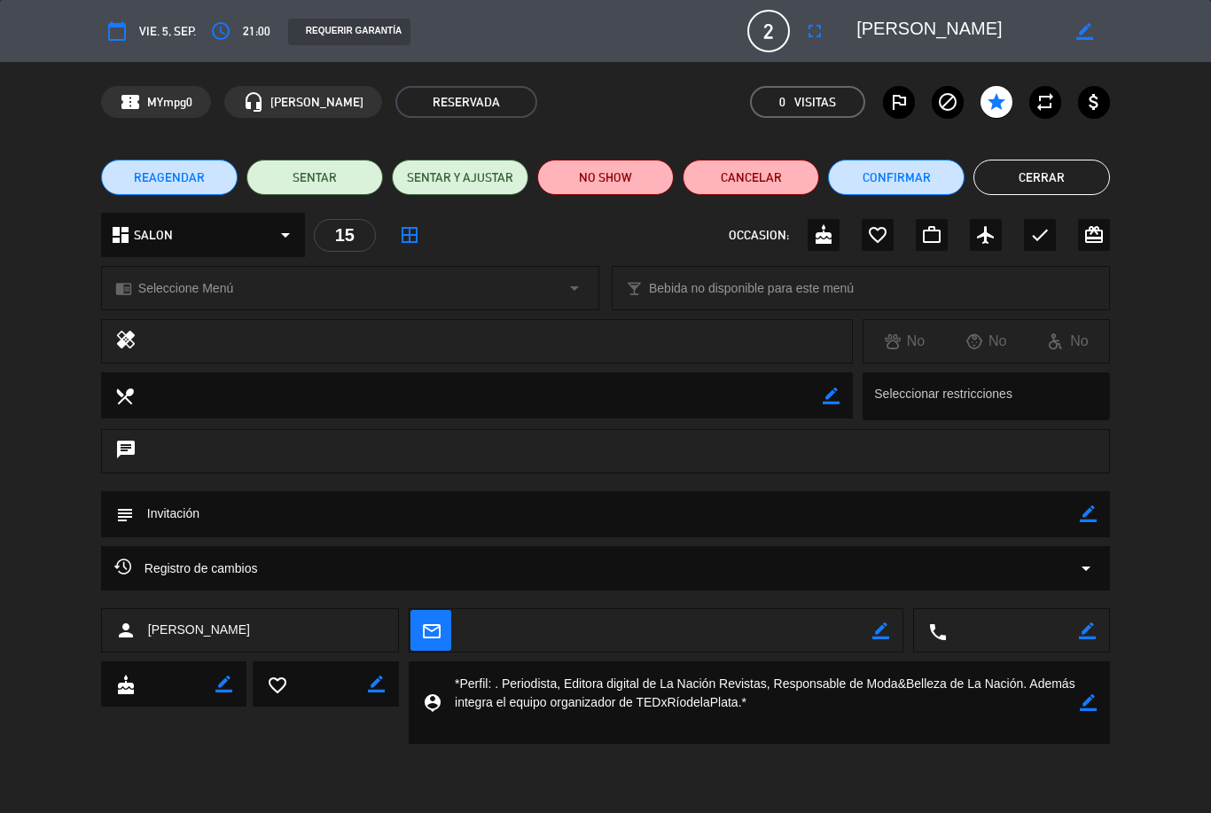
click at [859, 716] on textarea at bounding box center [760, 702] width 638 height 82
click at [498, 684] on textarea at bounding box center [760, 702] width 638 height 82
click at [449, 691] on textarea at bounding box center [760, 702] width 638 height 82
click at [1084, 701] on icon "border_color" at bounding box center [1088, 702] width 17 height 17
click at [1093, 703] on icon at bounding box center [1088, 702] width 17 height 17
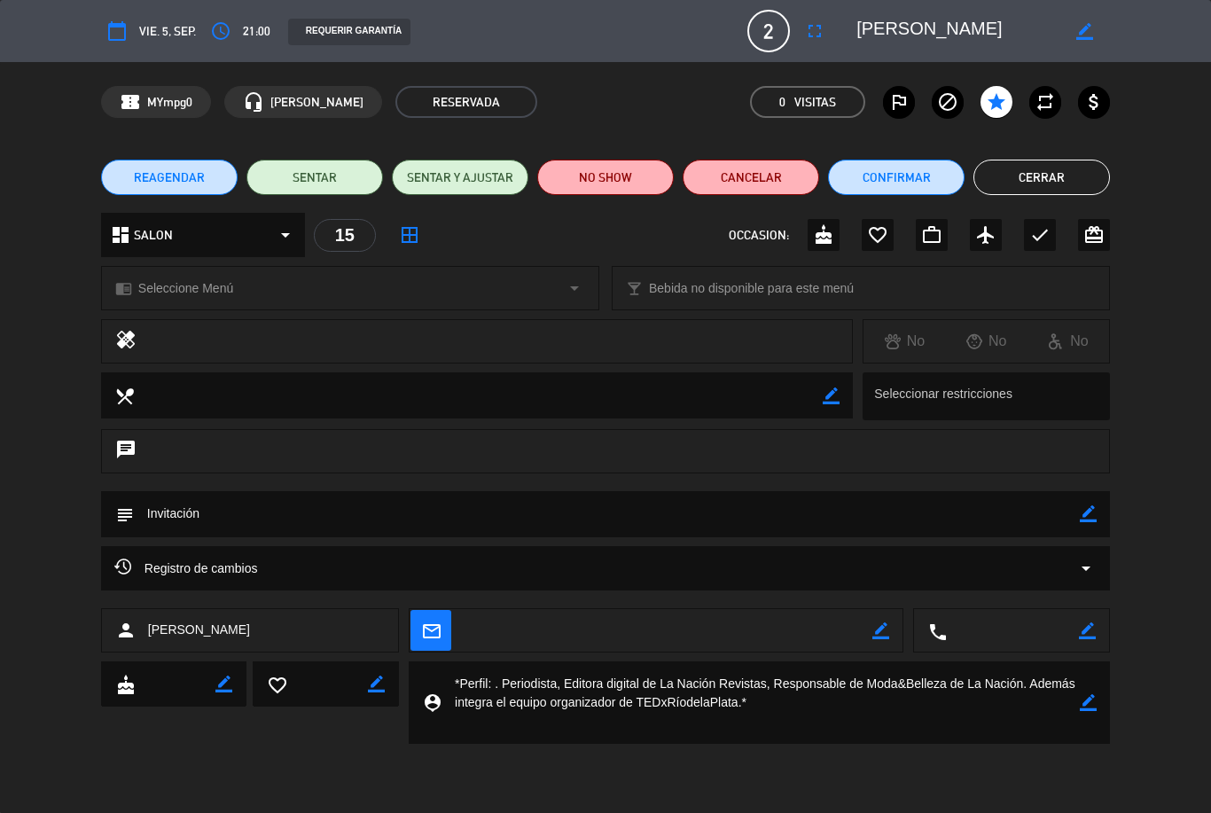
click at [1063, 701] on textarea at bounding box center [760, 702] width 638 height 82
click at [707, 721] on textarea at bounding box center [760, 702] width 638 height 82
click at [438, 685] on div "person_pin" at bounding box center [432, 702] width 20 height 82
click at [529, 687] on textarea at bounding box center [760, 702] width 638 height 82
click at [582, 730] on textarea at bounding box center [760, 702] width 638 height 82
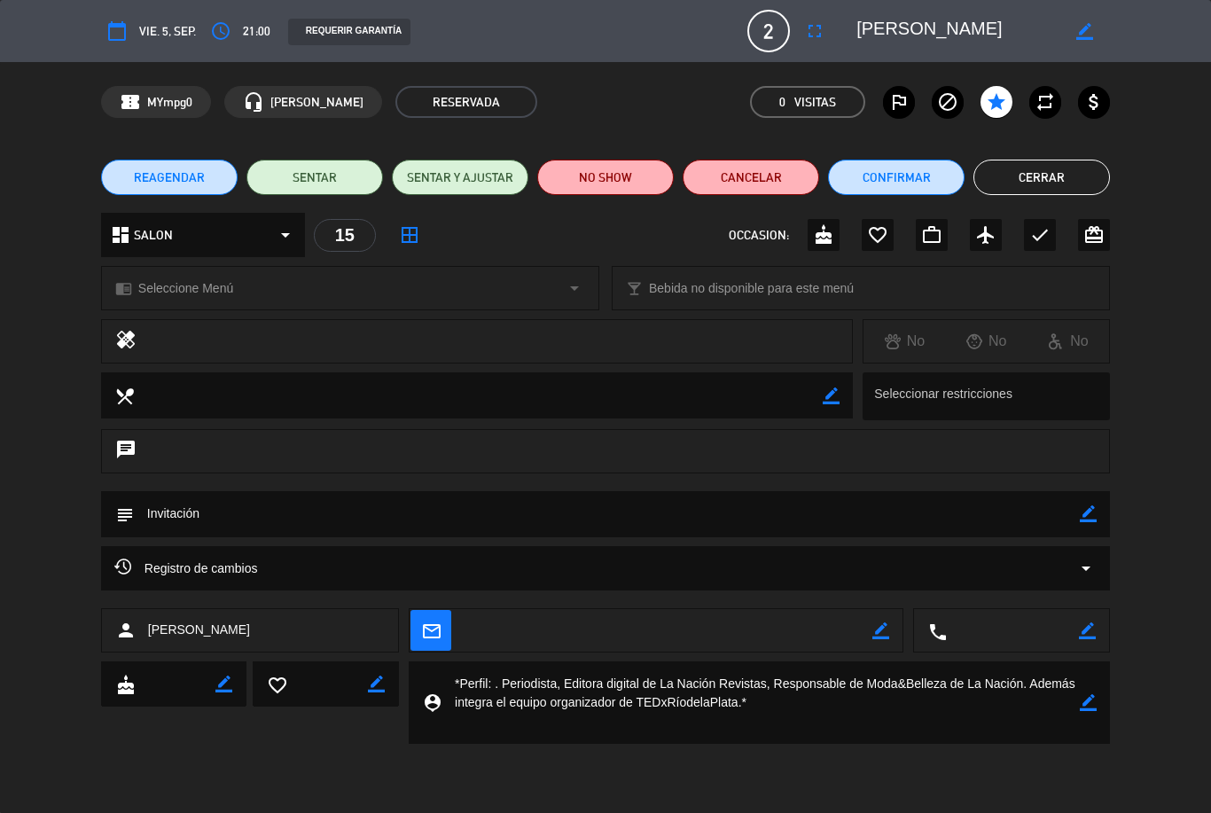
click at [622, 681] on textarea at bounding box center [760, 702] width 638 height 82
click at [1077, 176] on button "Cerrar" at bounding box center [1041, 177] width 137 height 35
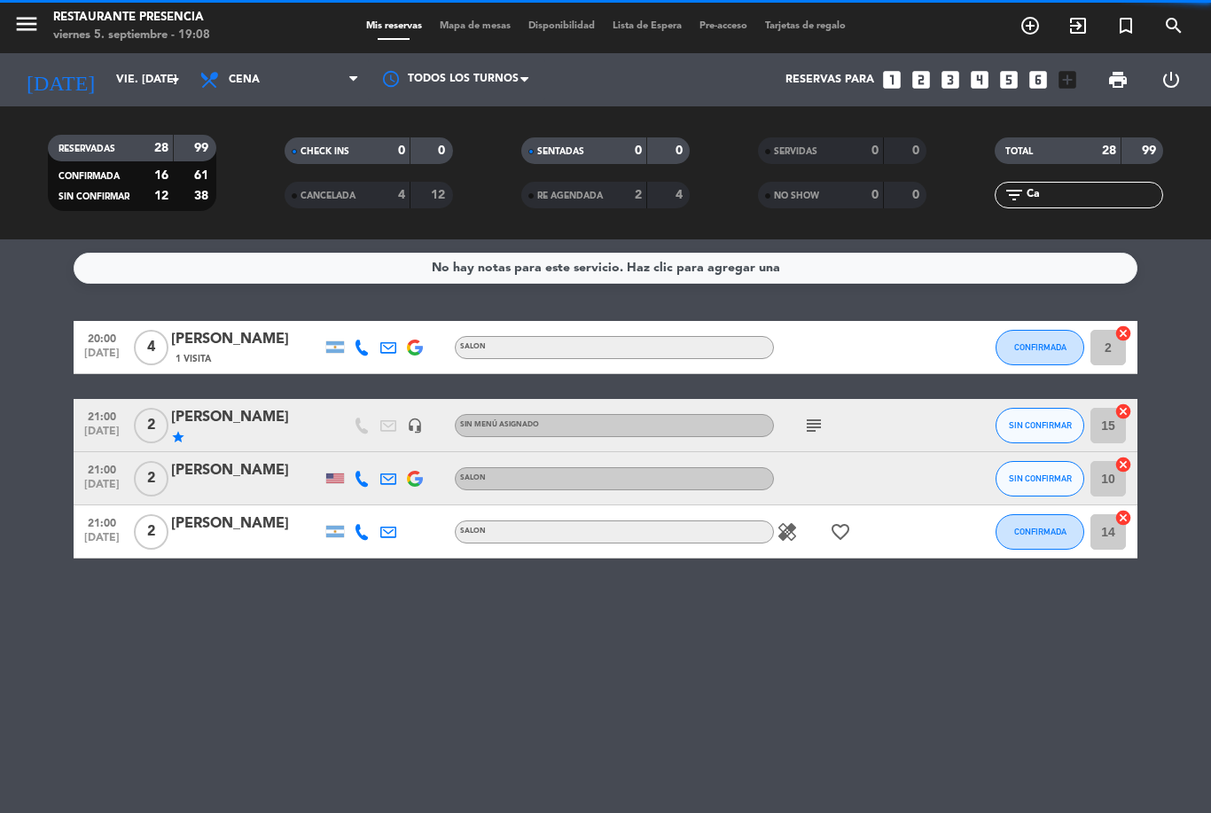
click at [1121, 185] on input "Ca" at bounding box center [1093, 195] width 137 height 20
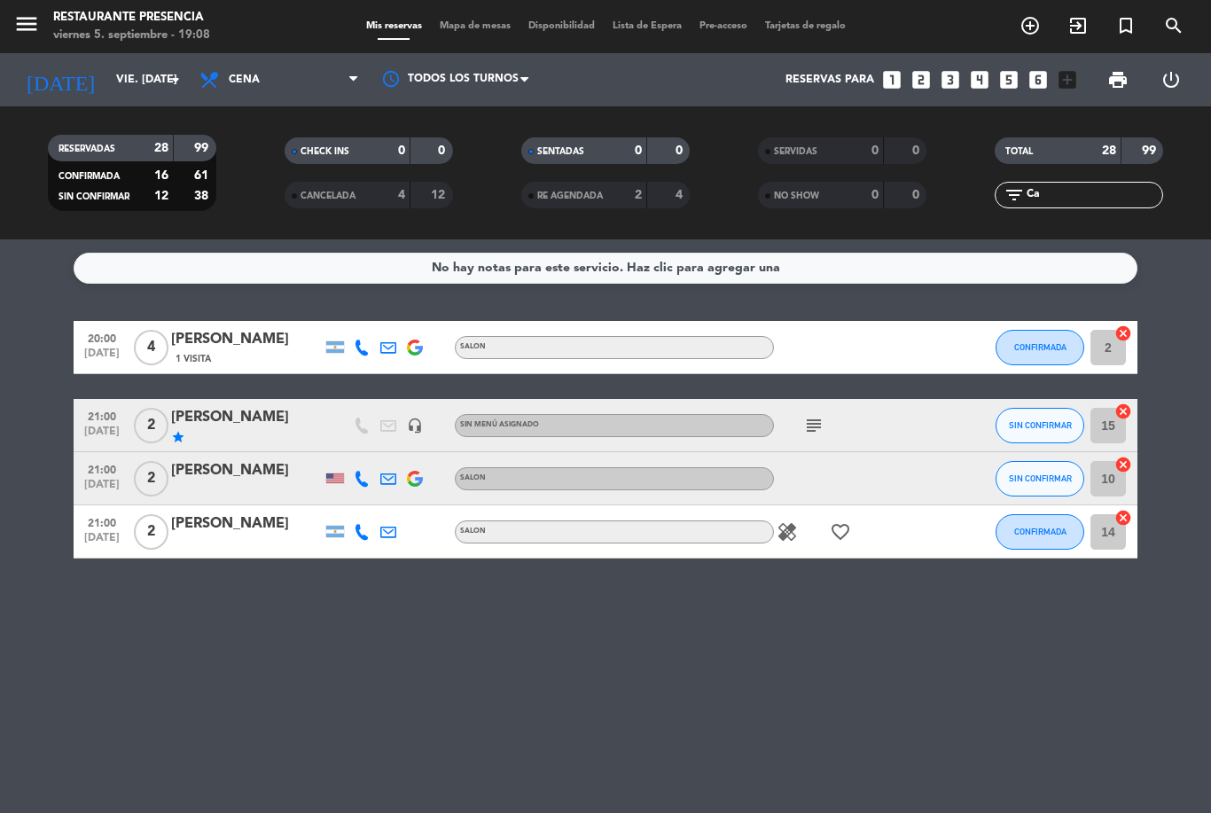
type input "C"
